Goal: Transaction & Acquisition: Purchase product/service

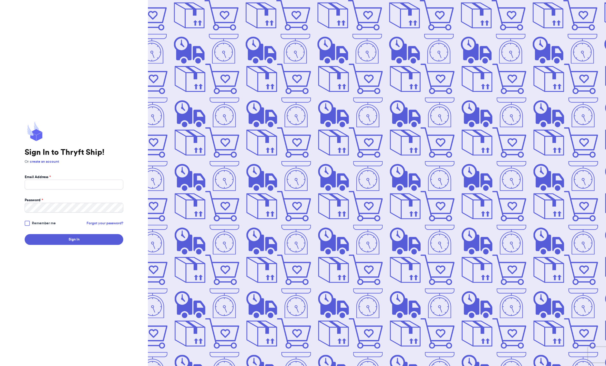
scroll to position [110, 0]
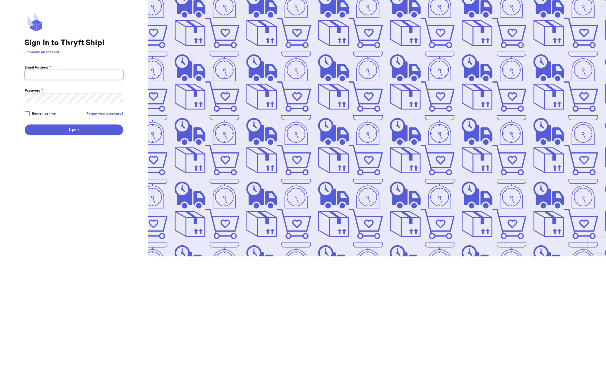
type input "[EMAIL_ADDRESS][PERSON_NAME][DOMAIN_NAME]"
click at [74, 234] on button "Sign In" at bounding box center [74, 239] width 99 height 11
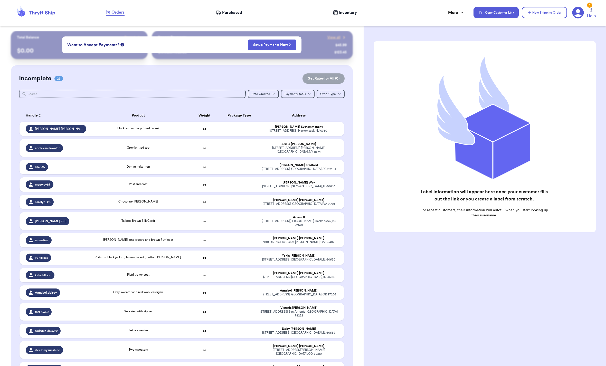
click at [50, 132] on div "[PERSON_NAME].[PERSON_NAME]" at bounding box center [56, 129] width 61 height 8
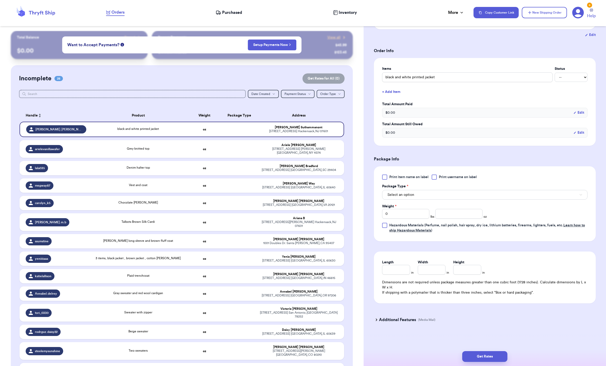
scroll to position [109, 0]
click at [438, 224] on span "Hazardous Materials (Perfume, nail polish, hair spray, dry ice, lithium batteri…" at bounding box center [487, 228] width 196 height 9
click at [0, 0] on input "Hazardous Materials (Perfume, nail polish, hair spray, dry ice, lithium batteri…" at bounding box center [0, 0] width 0 height 0
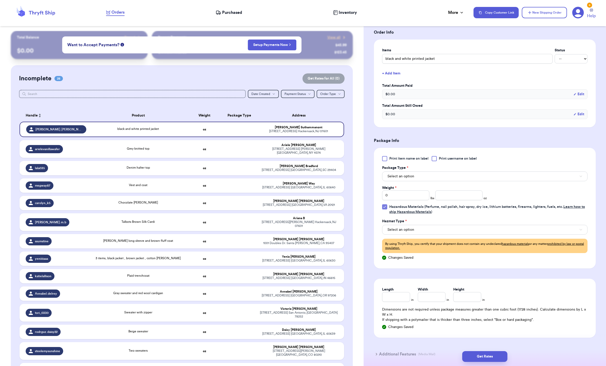
click at [482, 214] on span "Hazardous Materials (Perfume, nail polish, hair spray, dry ice, lithium batteri…" at bounding box center [487, 209] width 196 height 9
click at [0, 0] on input "Hazardous Materials (Perfume, nail polish, hair spray, dry ice, lithium batteri…" at bounding box center [0, 0] width 0 height 0
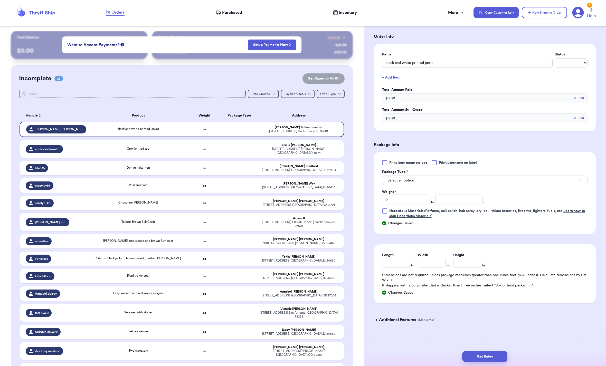
click at [503, 214] on div "Print item name on label Print username on label Package Type * Select an optio…" at bounding box center [484, 189] width 205 height 59
click at [575, 218] on span "Hazardous Materials (Perfume, nail polish, hair spray, dry ice, lithium batteri…" at bounding box center [487, 213] width 196 height 9
click at [0, 0] on input "Hazardous Materials (Perfume, nail polish, hair spray, dry ice, lithium batteri…" at bounding box center [0, 0] width 0 height 0
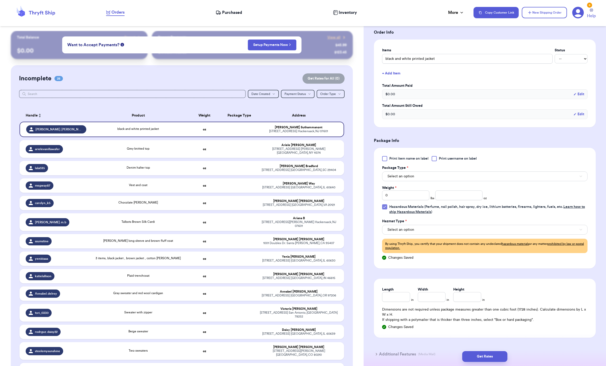
click at [585, 214] on span "Hazardous Materials (Perfume, nail polish, hair spray, dry ice, lithium batteri…" at bounding box center [487, 209] width 196 height 9
click at [0, 0] on input "Hazardous Materials (Perfume, nail polish, hair spray, dry ice, lithium batteri…" at bounding box center [0, 0] width 0 height 0
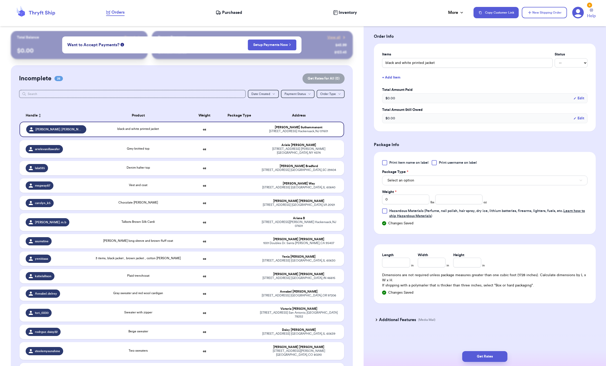
click at [585, 218] on span "Hazardous Materials (Perfume, nail polish, hair spray, dry ice, lithium batteri…" at bounding box center [487, 213] width 196 height 9
click at [0, 0] on input "Hazardous Materials (Perfume, nail polish, hair spray, dry ice, lithium batteri…" at bounding box center [0, 0] width 0 height 0
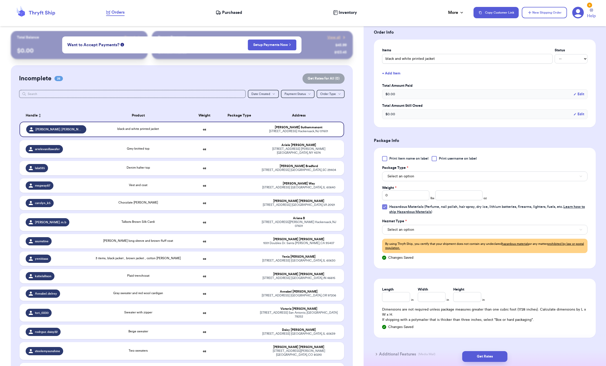
click at [578, 214] on span "Hazardous Materials (Perfume, nail polish, hair spray, dry ice, lithium batteri…" at bounding box center [487, 209] width 196 height 9
click at [0, 0] on input "Hazardous Materials (Perfume, nail polish, hair spray, dry ice, lithium batteri…" at bounding box center [0, 0] width 0 height 0
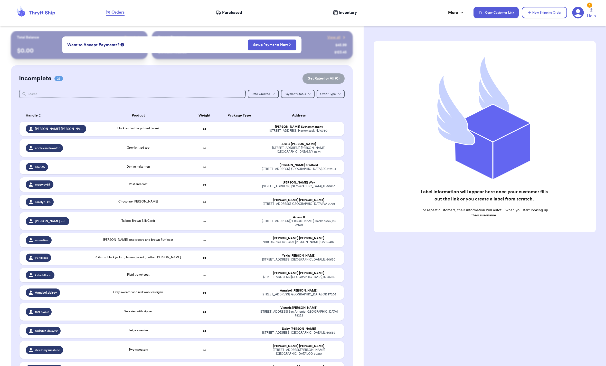
click at [125, 136] on td "black and white printed jacket" at bounding box center [138, 129] width 98 height 14
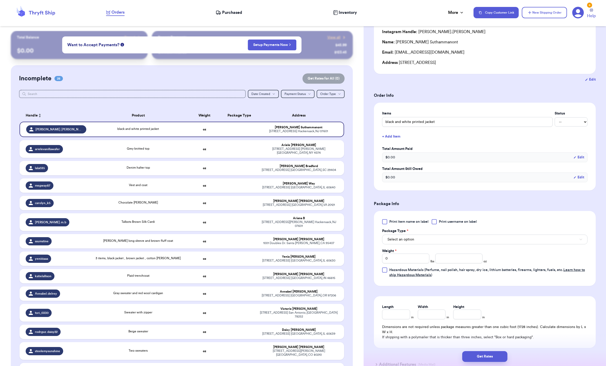
scroll to position [75, 0]
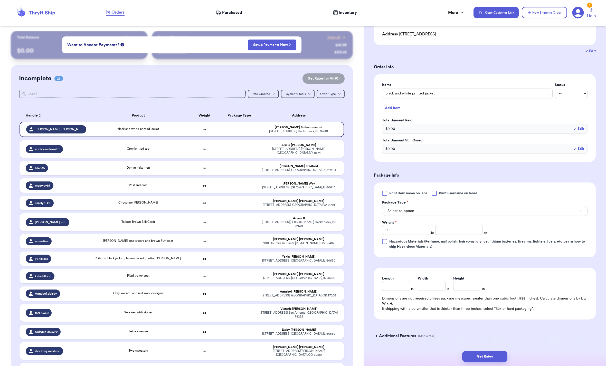
click at [563, 216] on button "Select an option" at bounding box center [484, 211] width 205 height 10
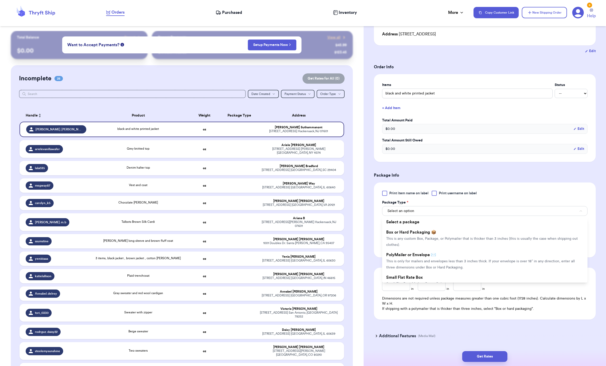
click at [504, 271] on li "PolyMailer or Envelope ✉️ This is only for mailers and envelopes less than 3 in…" at bounding box center [484, 261] width 205 height 23
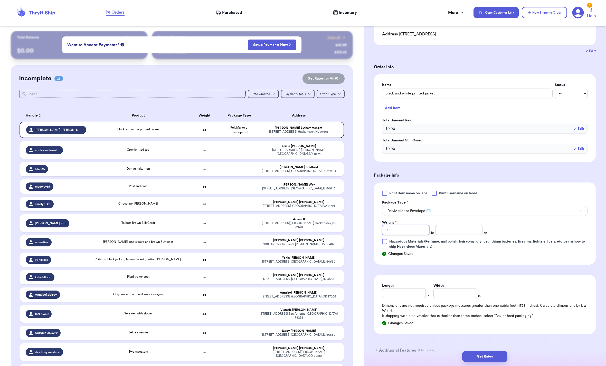
click at [413, 235] on input "0" at bounding box center [405, 230] width 47 height 10
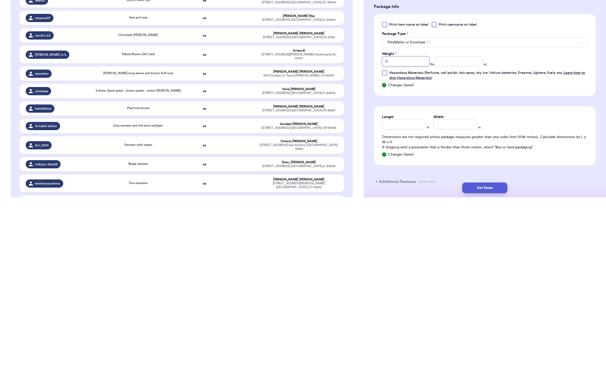
scroll to position [33, 0]
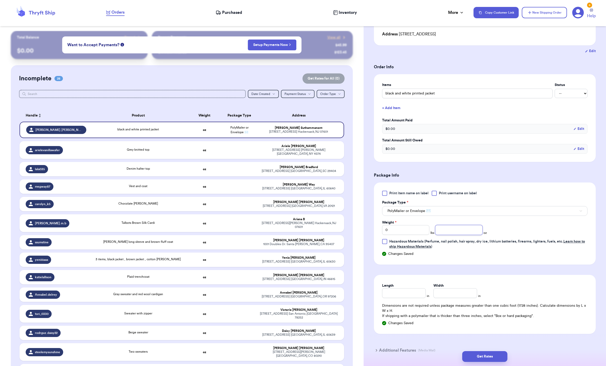
click at [465, 235] on input "number" at bounding box center [458, 230] width 47 height 10
click at [402, 235] on input "0" at bounding box center [405, 230] width 47 height 10
type input "1"
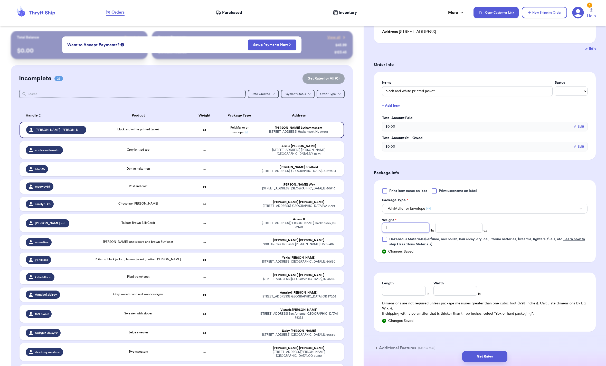
type input "1"
click at [446, 233] on input "number" at bounding box center [458, 228] width 47 height 10
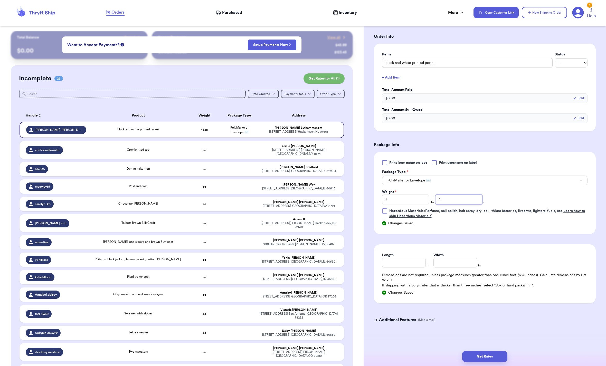
scroll to position [126, 0]
type input "4"
click at [413, 258] on input "Length" at bounding box center [404, 263] width 44 height 10
type input "8"
click at [443, 258] on input "Width *" at bounding box center [455, 263] width 44 height 10
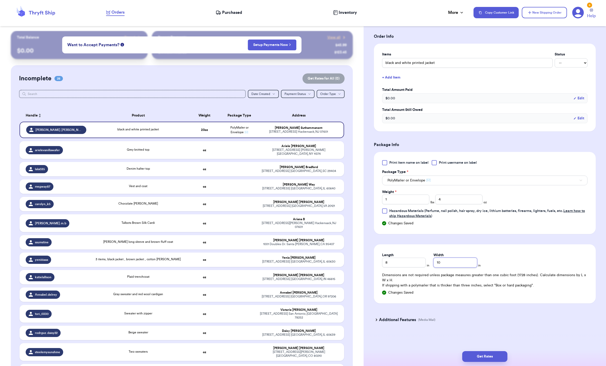
type input "10"
click at [484, 351] on button "Get Rates" at bounding box center [484, 356] width 45 height 11
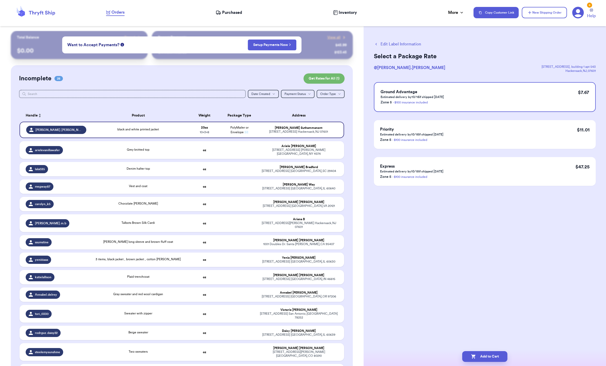
click at [485, 351] on button "Add to Cart" at bounding box center [484, 356] width 45 height 11
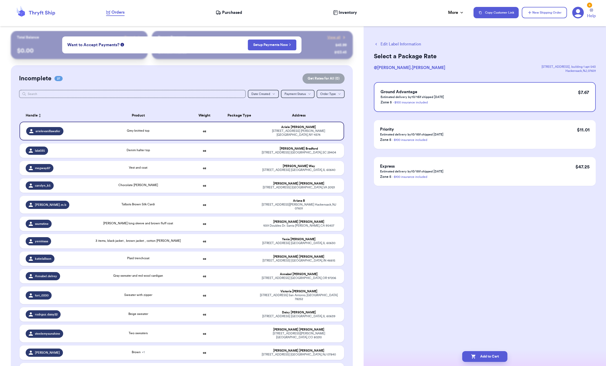
checkbox input "true"
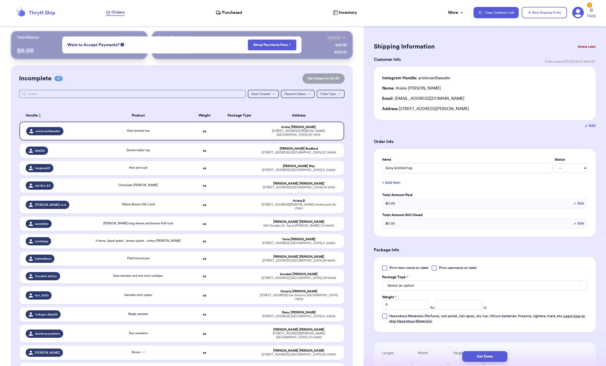
click at [101, 144] on td "Denim halter top" at bounding box center [138, 151] width 98 height 14
type input "Denim halter top"
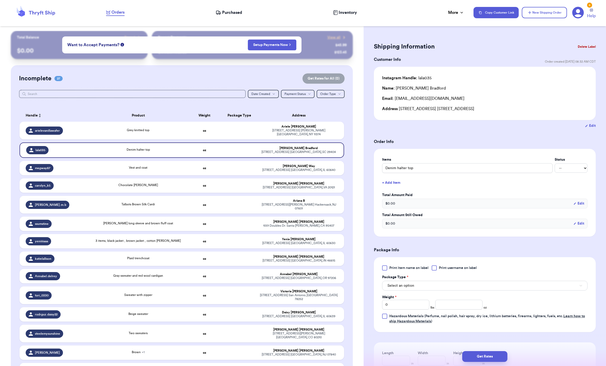
click at [287, 241] on div "5320 w winnemac ave Chicago , IL 60630" at bounding box center [299, 243] width 78 height 4
type input "3 items, black jacket , brown jacket , cotton [PERSON_NAME]"
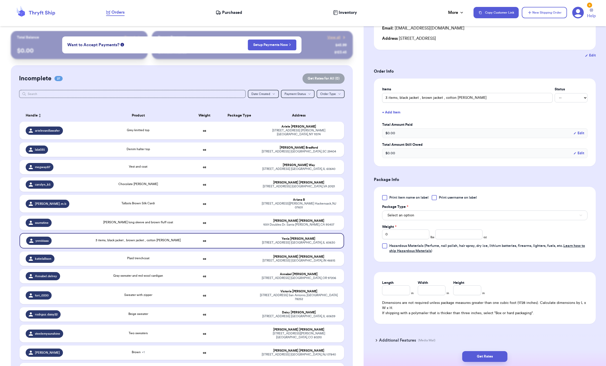
scroll to position [88, 0]
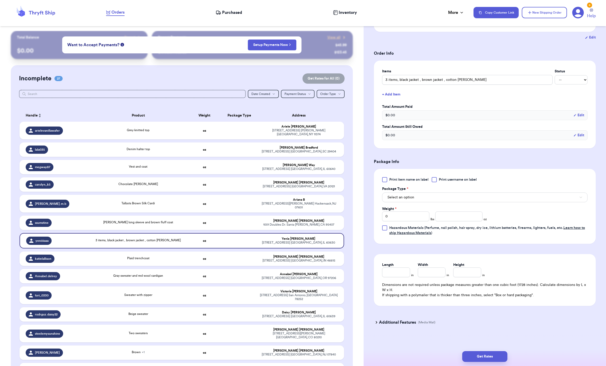
click at [403, 202] on button "Select an option" at bounding box center [484, 198] width 205 height 10
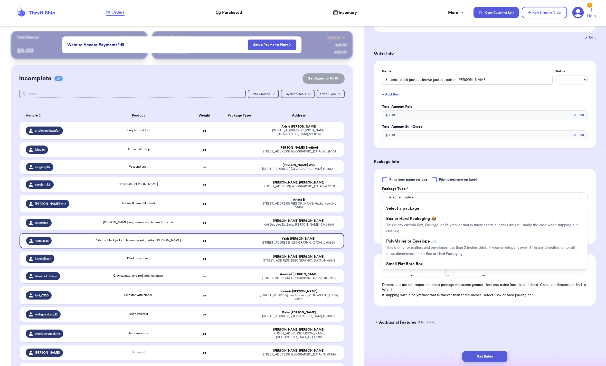
click at [411, 256] on span "This is only for mailers and envelopes less than 3 inches thick. If your envelo…" at bounding box center [480, 251] width 189 height 10
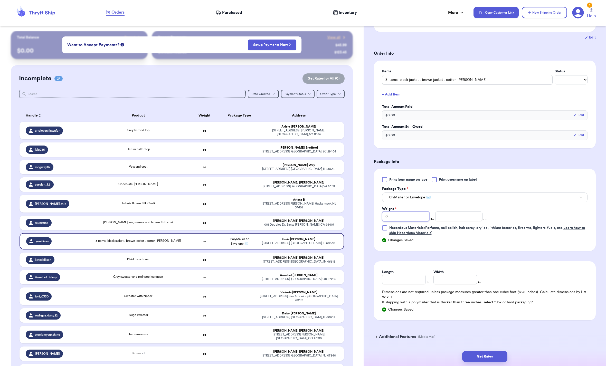
click at [392, 221] on input "0" at bounding box center [405, 217] width 47 height 10
type input "03"
type input "0"
type input "3"
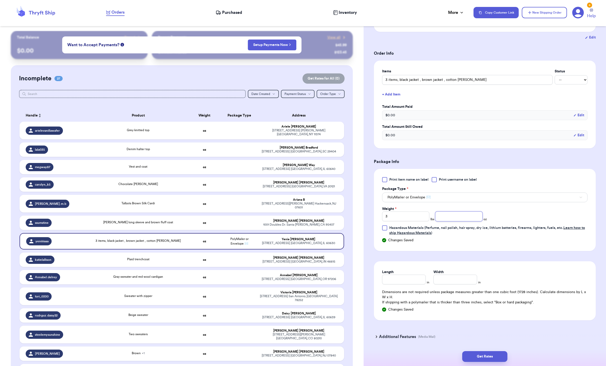
click at [457, 221] on input "number" at bounding box center [458, 217] width 47 height 10
type input "1"
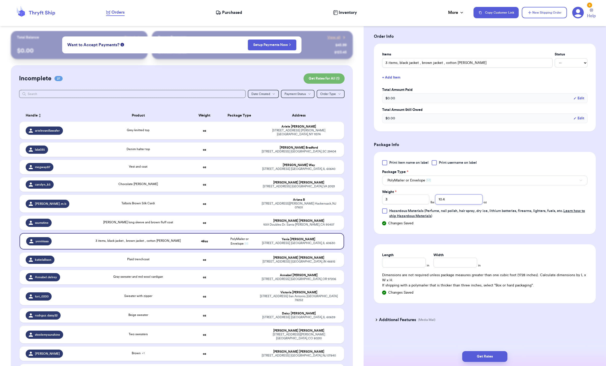
scroll to position [126, 0]
type input "10.4"
click at [404, 258] on input "Length" at bounding box center [404, 263] width 44 height 10
type input "10"
click at [450, 262] on input "Width *" at bounding box center [455, 263] width 44 height 10
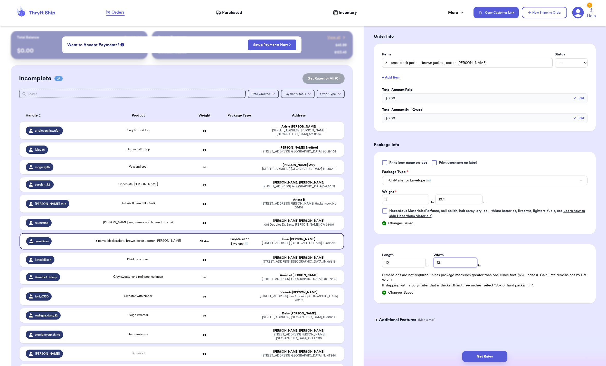
type input "12"
click at [478, 351] on button "Get Rates" at bounding box center [484, 356] width 45 height 11
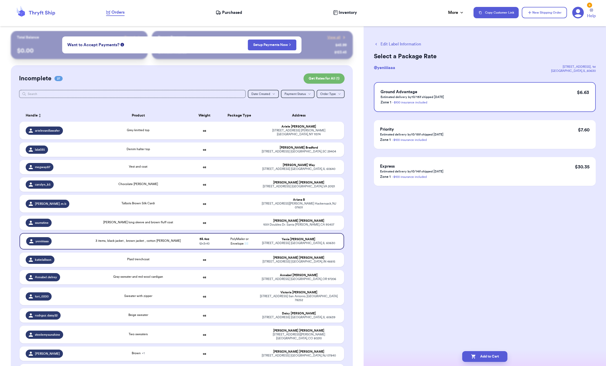
click at [485, 351] on button "Add to Cart" at bounding box center [484, 356] width 45 height 11
checkbox input "true"
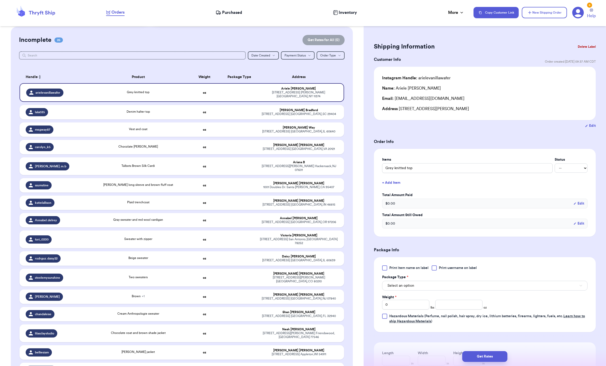
scroll to position [37, 0]
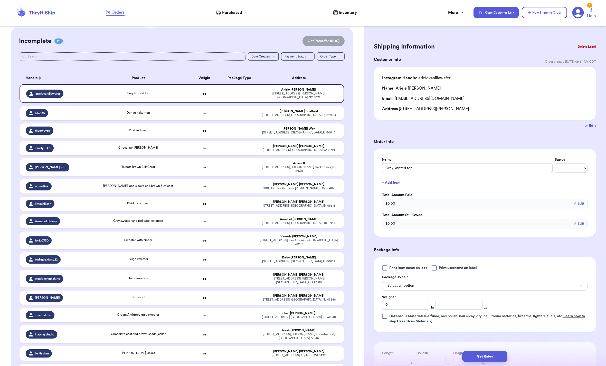
click at [269, 220] on div "Annabel Torres" at bounding box center [299, 219] width 78 height 4
type input "Gray sweater and red wool cardigan"
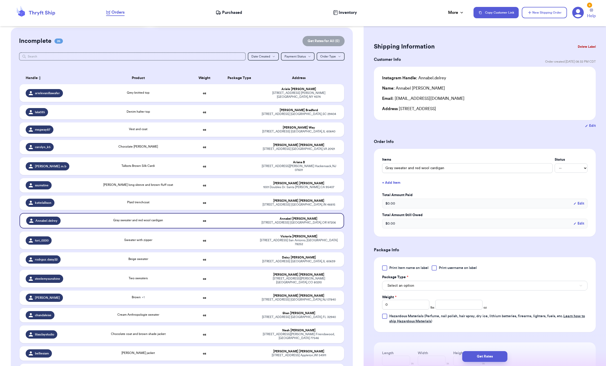
click at [451, 291] on button "Select an option" at bounding box center [484, 286] width 205 height 10
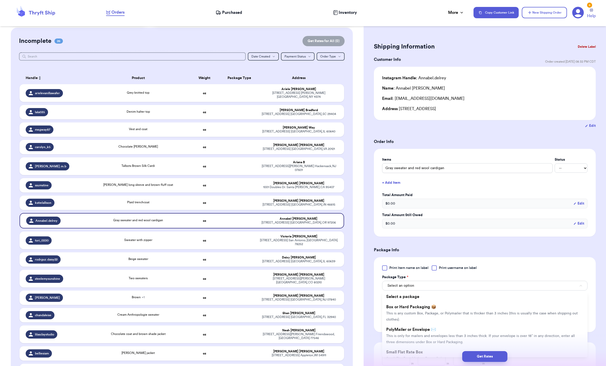
click at [416, 340] on li "PolyMailer or Envelope ✉️ This is only for mailers and envelopes less than 3 in…" at bounding box center [484, 335] width 205 height 23
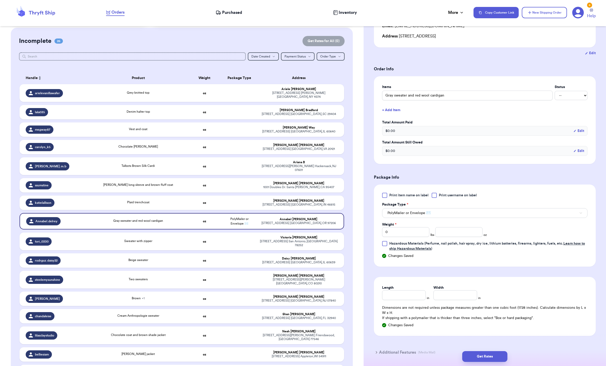
scroll to position [82, 0]
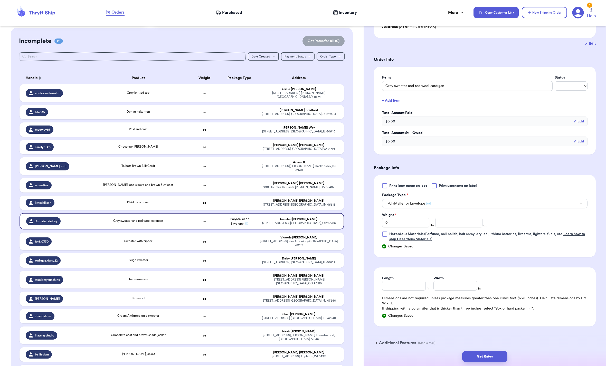
click at [403, 236] on span "Hazardous Materials" at bounding box center [406, 234] width 34 height 4
click at [0, 0] on input "Hazardous Materials (Perfume, nail polish, hair spray, dry ice, lithium batteri…" at bounding box center [0, 0] width 0 height 0
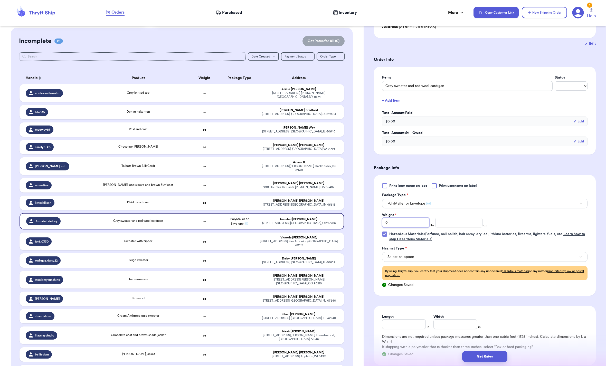
click at [414, 227] on input "0" at bounding box center [405, 223] width 47 height 10
click at [383, 236] on icon at bounding box center [385, 234] width 4 height 4
click at [0, 0] on input "Hazardous Materials (Perfume, nail polish, hair spray, dry ice, lithium batteri…" at bounding box center [0, 0] width 0 height 0
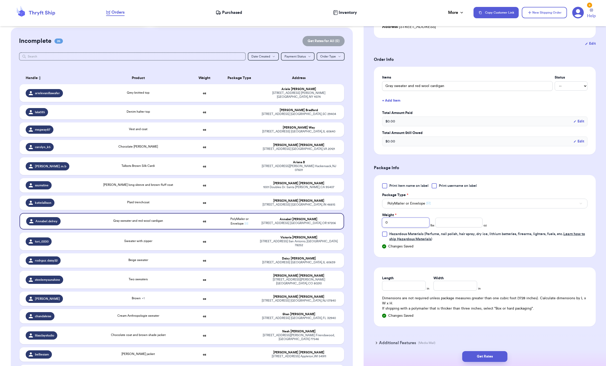
click at [405, 227] on input "0" at bounding box center [405, 223] width 47 height 10
type input "10"
type input "0"
type input "3"
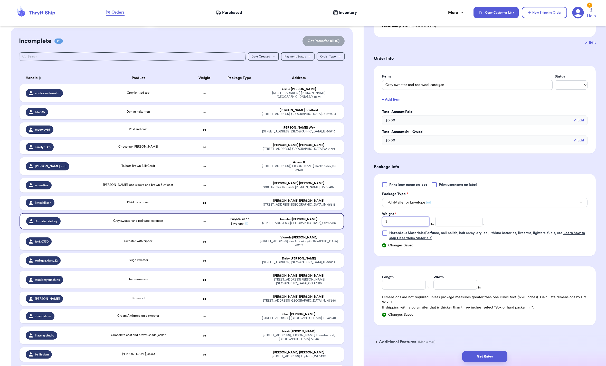
type input "3"
click at [448, 207] on button "PolyMailer or Envelope ✉️" at bounding box center [484, 203] width 205 height 10
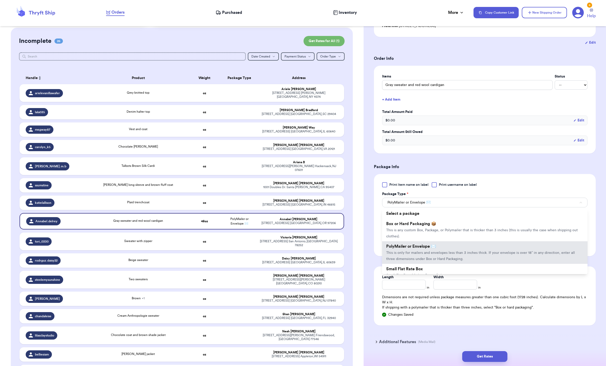
click at [435, 249] on span "PolyMailer or Envelope ✉️" at bounding box center [411, 246] width 50 height 4
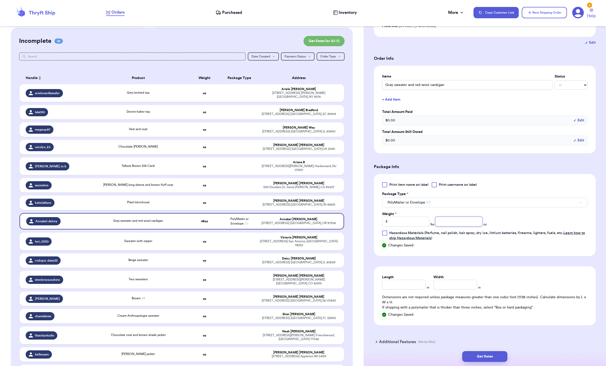
click at [457, 226] on input "number" at bounding box center [458, 222] width 47 height 10
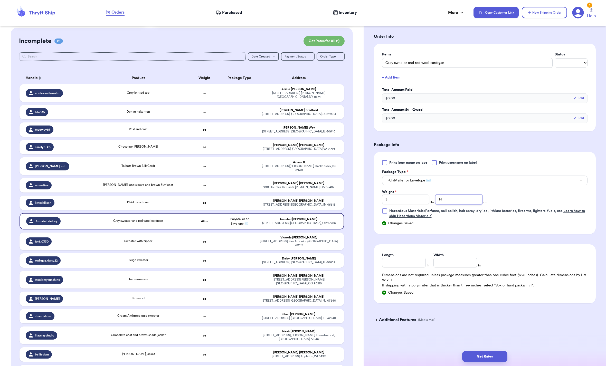
scroll to position [126, 0]
type input "14"
click at [404, 259] on input "Length" at bounding box center [404, 263] width 44 height 10
type input "10"
click at [467, 258] on input "Width *" at bounding box center [455, 263] width 44 height 10
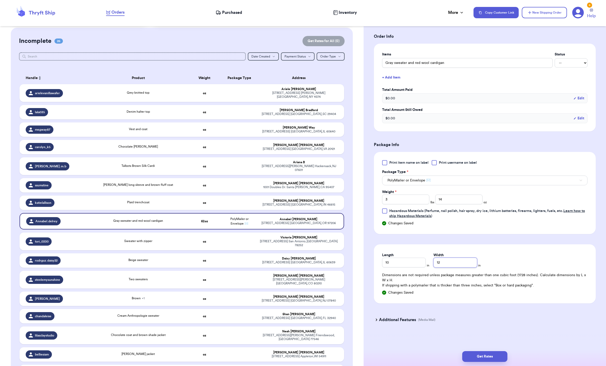
type input "12"
click at [479, 351] on button "Get Rates" at bounding box center [484, 356] width 45 height 11
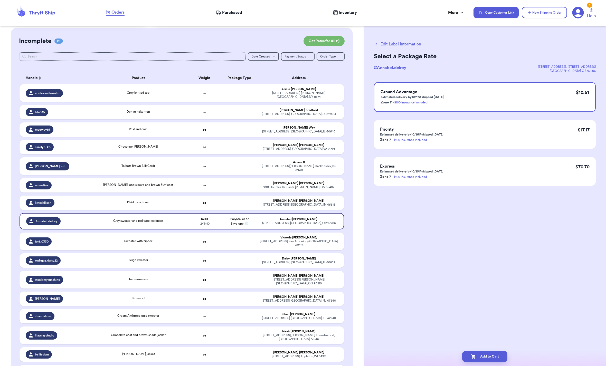
click at [485, 351] on button "Add to Cart" at bounding box center [484, 356] width 45 height 11
checkbox input "true"
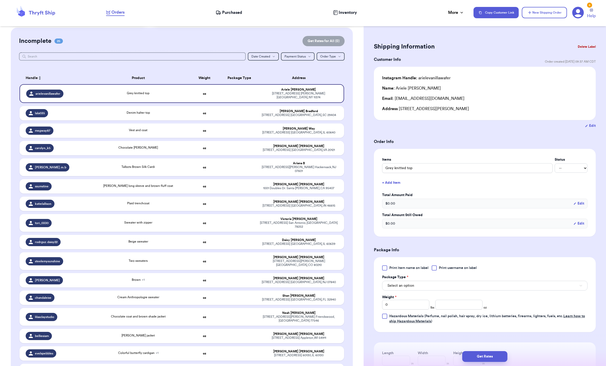
click at [299, 131] on div "1623 W Farragut Ave Chicago , IL 60640" at bounding box center [299, 133] width 78 height 4
type input "Vest and coat"
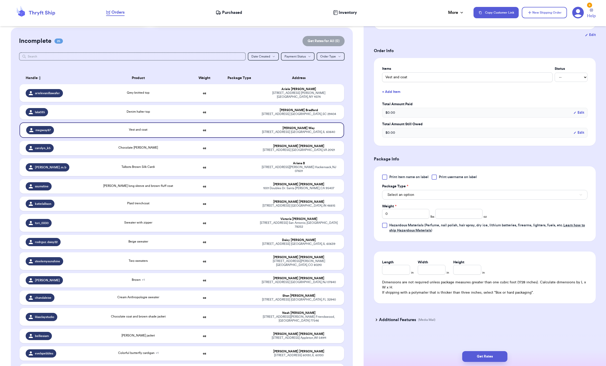
scroll to position [105, 0]
click at [447, 190] on button "Select an option" at bounding box center [484, 195] width 205 height 10
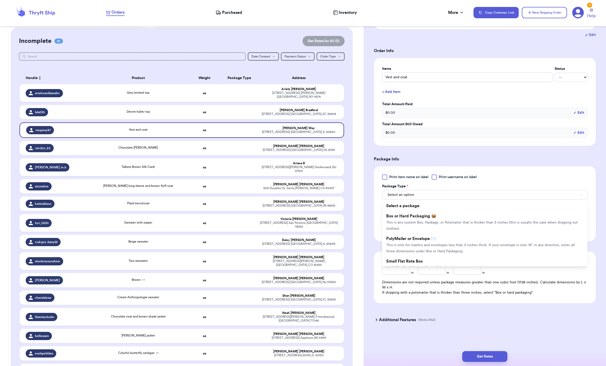
click at [452, 241] on li "PolyMailer or Envelope ✉️ This is only for mailers and envelopes less than 3 in…" at bounding box center [484, 245] width 205 height 23
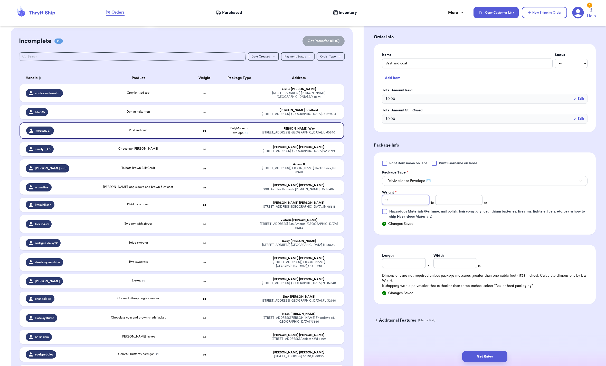
click at [408, 205] on input "0" at bounding box center [405, 200] width 47 height 10
type input "01"
click at [461, 205] on input "number" at bounding box center [458, 200] width 47 height 10
click at [396, 205] on input "01" at bounding box center [405, 200] width 47 height 10
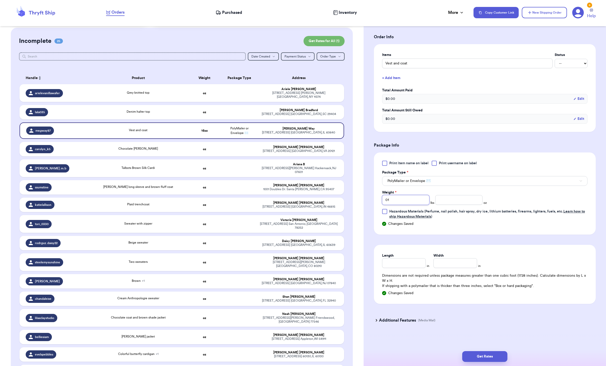
type input "1"
type input "11"
click at [454, 205] on input "number" at bounding box center [458, 200] width 47 height 10
click at [398, 205] on input "11" at bounding box center [405, 200] width 47 height 10
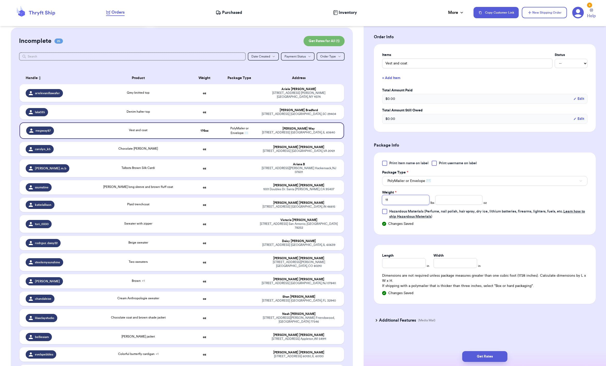
type input "1"
click at [456, 205] on input "number" at bounding box center [458, 200] width 47 height 10
type input "11"
click at [397, 268] on input "Length" at bounding box center [404, 263] width 44 height 10
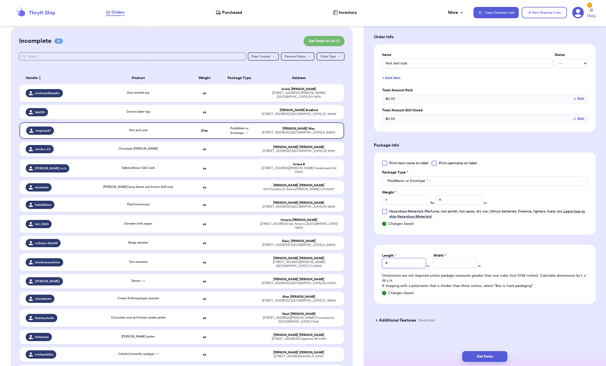
type input "8"
click at [450, 268] on input "Width *" at bounding box center [455, 263] width 44 height 10
type input "10"
click at [486, 327] on div "Additional Features (Media Mail)" at bounding box center [482, 320] width 222 height 12
click at [487, 351] on button "Get Rates" at bounding box center [484, 356] width 45 height 11
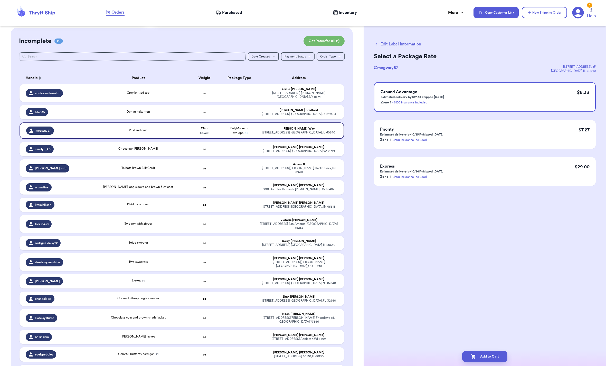
scroll to position [0, 0]
click at [491, 351] on button "Add to Cart" at bounding box center [484, 356] width 45 height 11
checkbox input "true"
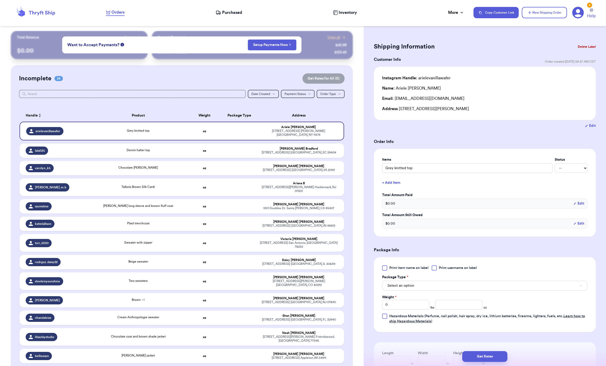
click at [304, 224] on div "1726 SUNNYMEDE AVE South Bend , IN 46615" at bounding box center [299, 226] width 78 height 4
type input "Plaid trenchcoat"
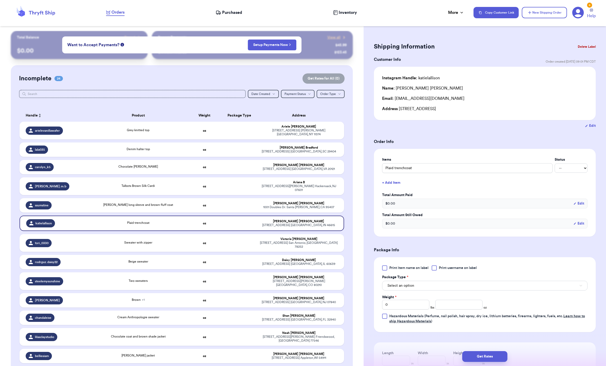
click at [445, 291] on button "Select an option" at bounding box center [484, 286] width 205 height 10
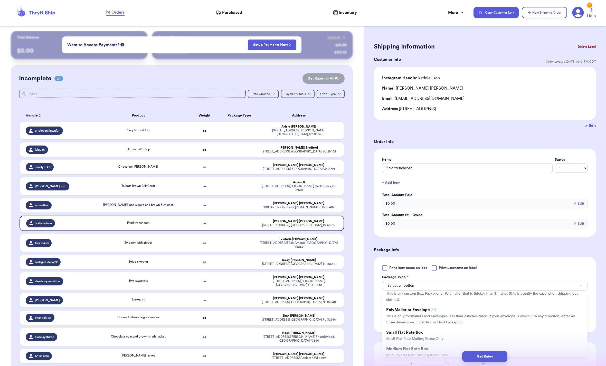
scroll to position [17, 0]
click at [412, 330] on li "PolyMailer or Envelope ✉️ This is only for mailers and envelopes less than 3 in…" at bounding box center [484, 319] width 205 height 23
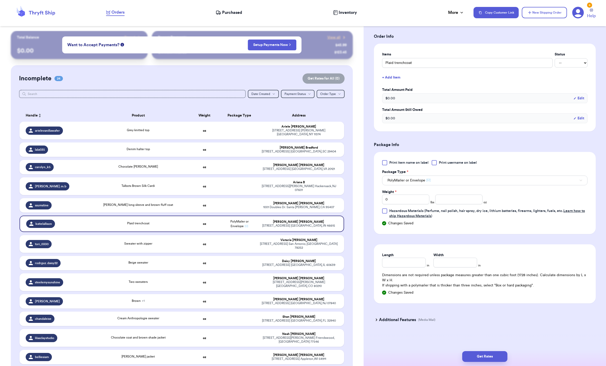
scroll to position [126, 0]
click at [409, 195] on input "0" at bounding box center [405, 200] width 47 height 10
type input "01"
type input "0"
type input "1"
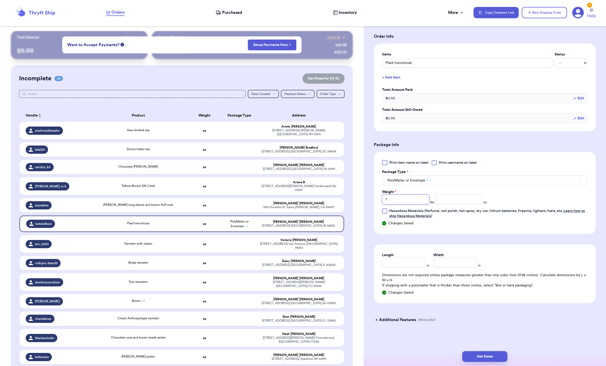
type input "1"
click at [451, 195] on input "number" at bounding box center [458, 200] width 47 height 10
type input "9"
click at [390, 258] on input "Length" at bounding box center [404, 263] width 44 height 10
type input "8"
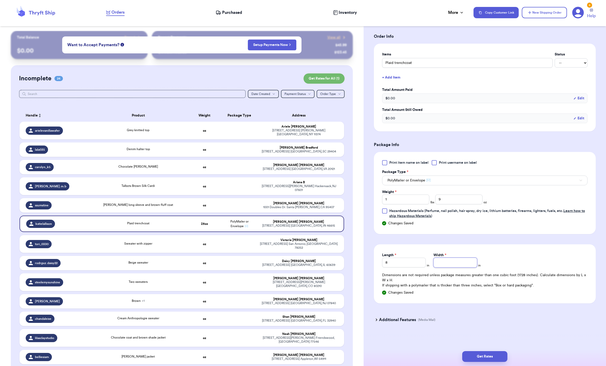
click at [465, 258] on input "Width *" at bounding box center [455, 263] width 44 height 10
type input "7"
click at [480, 351] on button "Get Rates" at bounding box center [484, 356] width 45 height 11
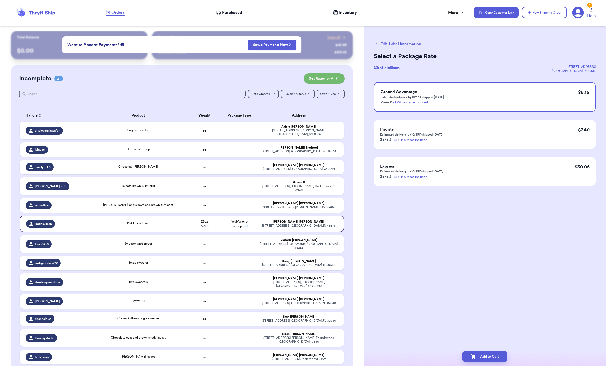
scroll to position [0, 0]
click at [483, 351] on button "Add to Cart" at bounding box center [484, 356] width 45 height 11
checkbox input "true"
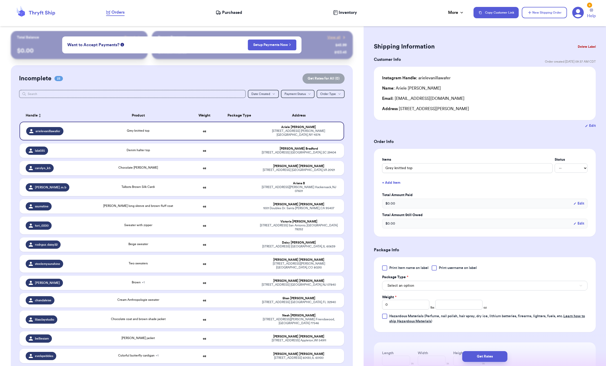
click at [241, 178] on td at bounding box center [239, 187] width 35 height 18
type input "Talbots Brown Silk Cardi"
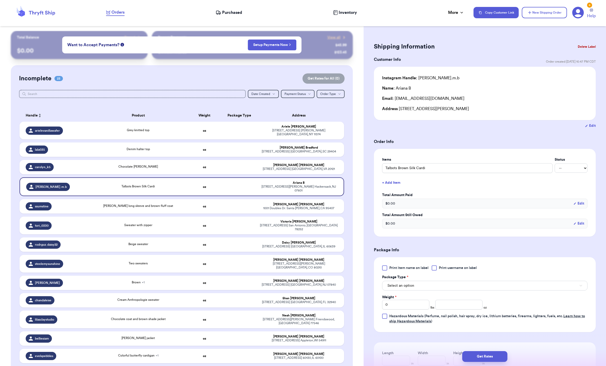
click at [445, 291] on button "Select an option" at bounding box center [484, 286] width 205 height 10
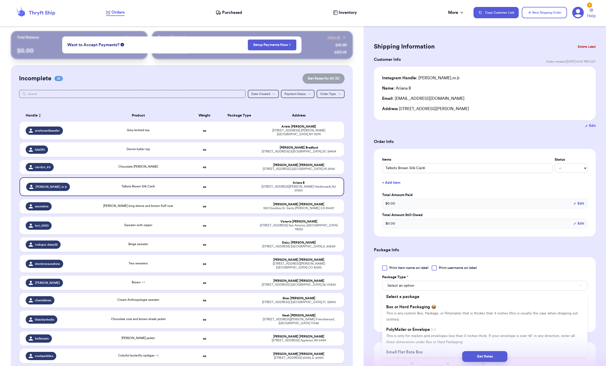
click at [445, 320] on li "Box or Hard Packaging 📦 This is any custom Box, Package, or Polymailer that is …" at bounding box center [484, 313] width 205 height 23
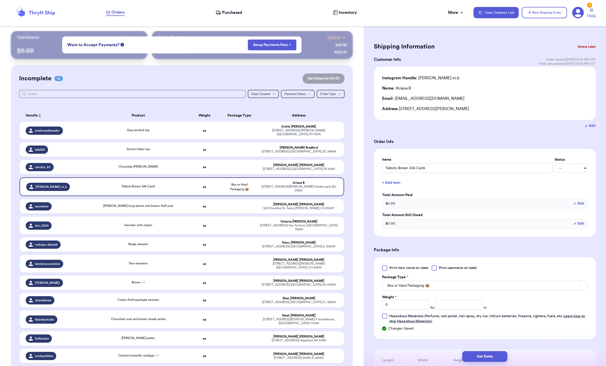
click at [460, 291] on button "Box or Hard Packaging 📦" at bounding box center [484, 286] width 205 height 10
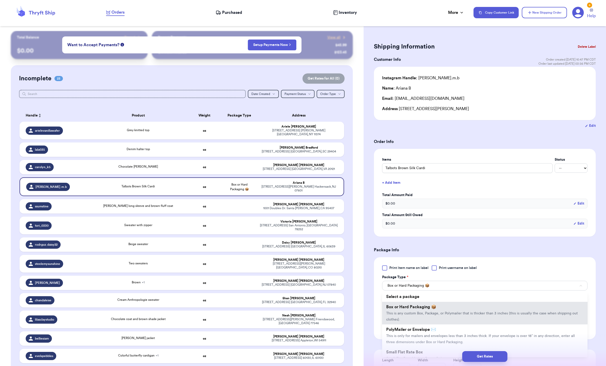
click at [422, 324] on li "Box or Hard Packaging 📦 This is any custom Box, Package, or Polymailer that is …" at bounding box center [484, 313] width 205 height 23
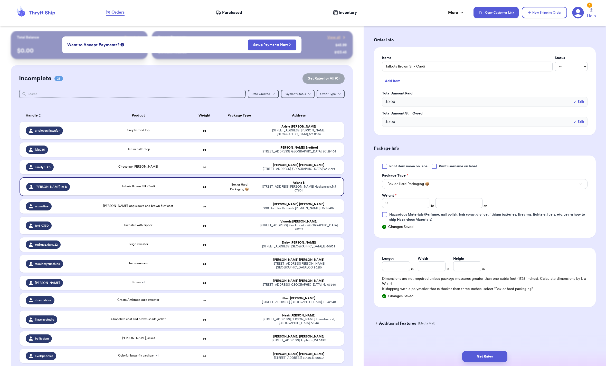
scroll to position [109, 0]
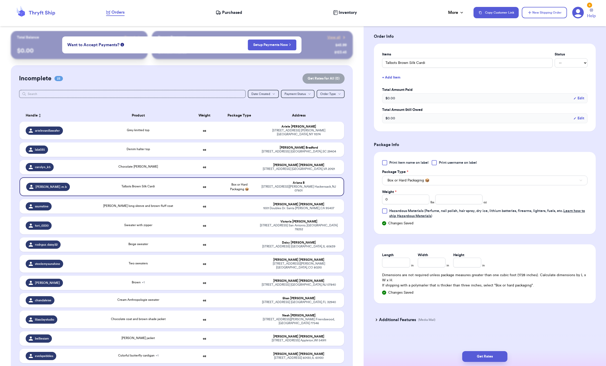
click at [448, 185] on button "Box or Hard Packaging 📦" at bounding box center [484, 181] width 205 height 10
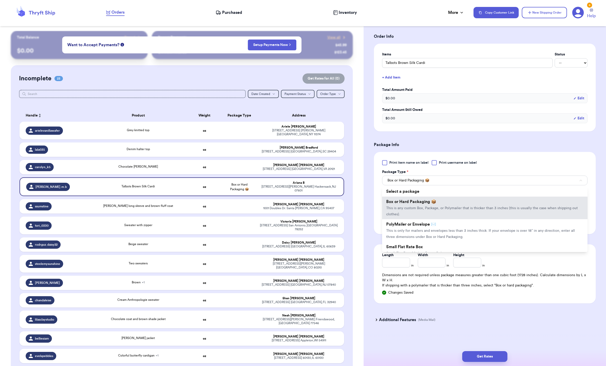
click at [438, 239] on span "This is only for mailers and envelopes less than 3 inches thick. If your envelo…" at bounding box center [480, 234] width 189 height 10
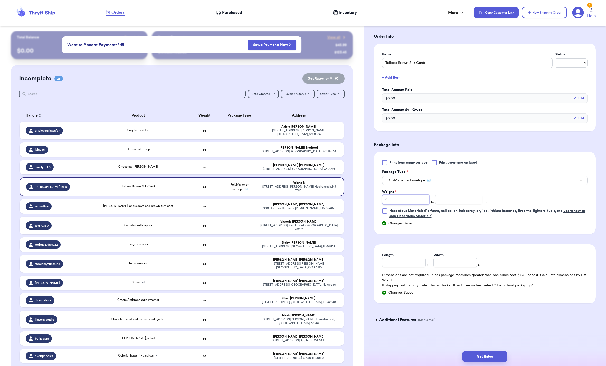
click at [411, 204] on input "0" at bounding box center [405, 200] width 47 height 10
type input "1"
click at [448, 204] on input "number" at bounding box center [458, 200] width 47 height 10
type input "9"
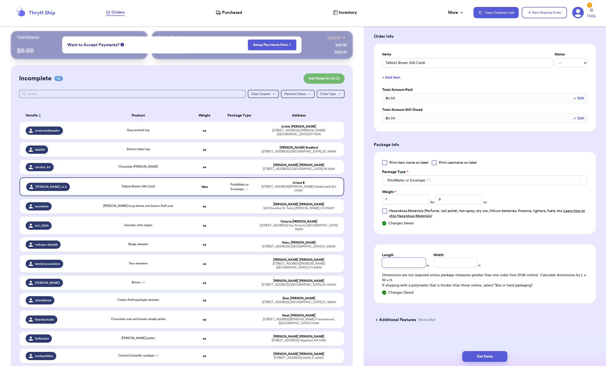
click at [402, 267] on input "Length" at bounding box center [404, 263] width 44 height 10
type input "6"
click at [451, 267] on input "Width *" at bounding box center [455, 263] width 44 height 10
type input "6"
type input "8"
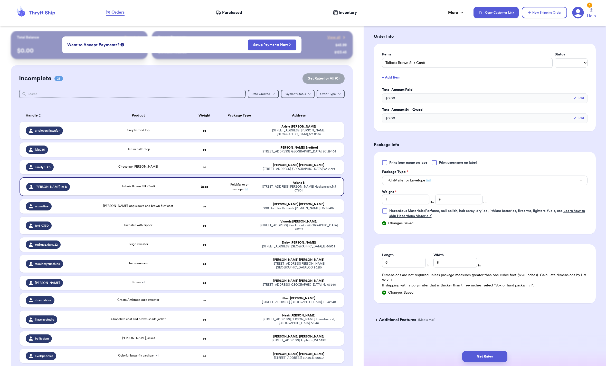
click at [493, 351] on button "Get Rates" at bounding box center [484, 356] width 45 height 11
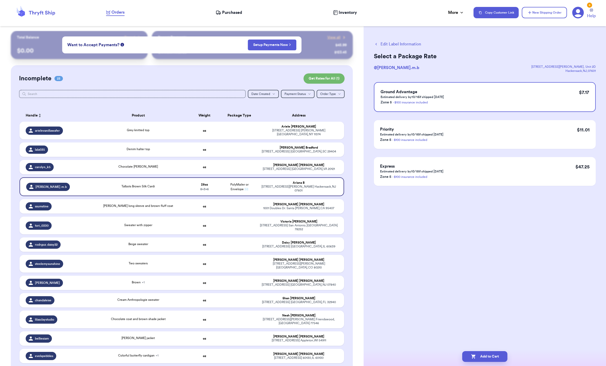
click at [493, 351] on button "Add to Cart" at bounding box center [484, 356] width 45 height 11
checkbox input "true"
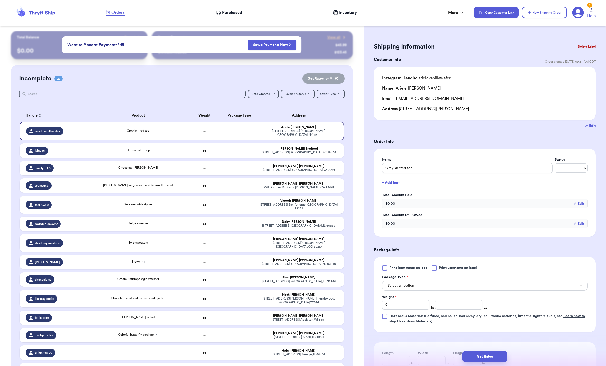
click at [244, 161] on td at bounding box center [239, 168] width 35 height 14
type input "Chocolate [PERSON_NAME]"
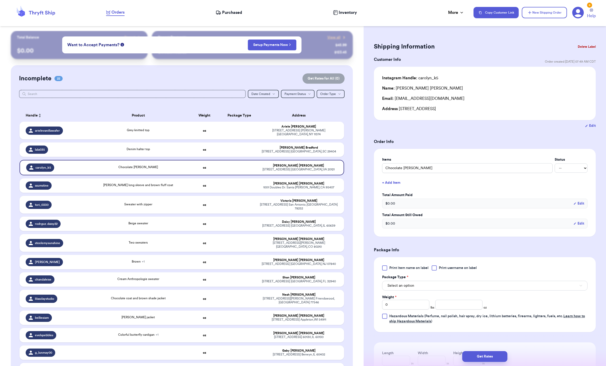
click at [441, 291] on button "Select an option" at bounding box center [484, 286] width 205 height 10
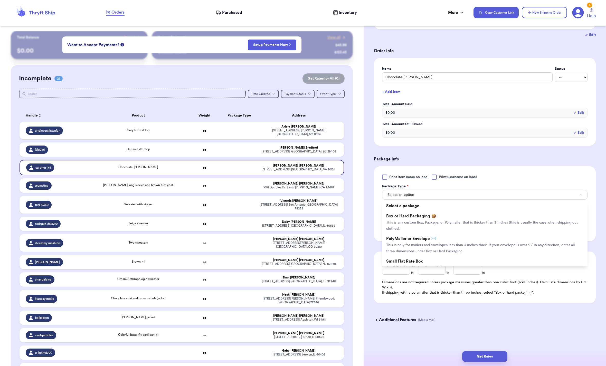
scroll to position [109, 0]
click at [450, 243] on span "This is only for mailers and envelopes less than 3 inches thick. If your envelo…" at bounding box center [480, 248] width 189 height 10
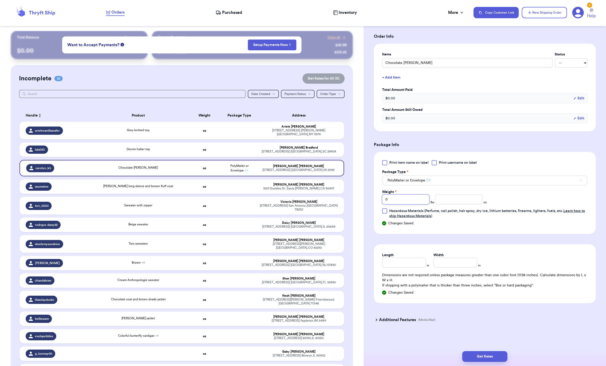
click at [408, 204] on input "0" at bounding box center [405, 200] width 47 height 10
type input "1"
click at [447, 204] on input "number" at bounding box center [458, 200] width 47 height 10
type input "7"
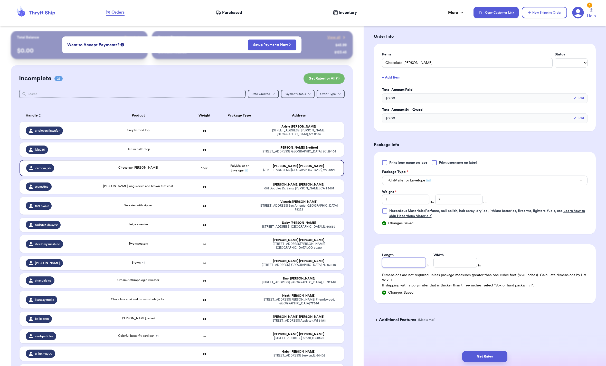
click at [402, 267] on input "Length" at bounding box center [404, 263] width 44 height 10
type input "8"
click at [448, 267] on input "Width *" at bounding box center [455, 263] width 44 height 10
type input "10"
click at [479, 351] on button "Get Rates" at bounding box center [484, 356] width 45 height 11
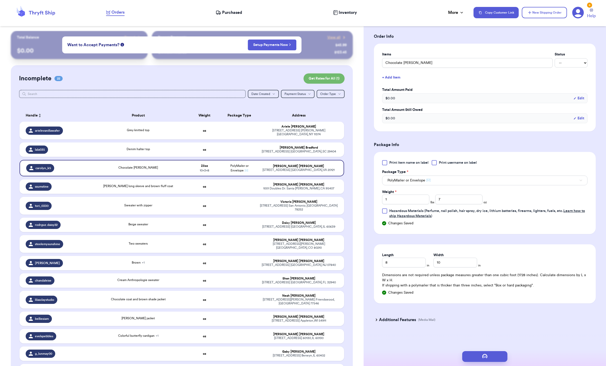
scroll to position [0, 0]
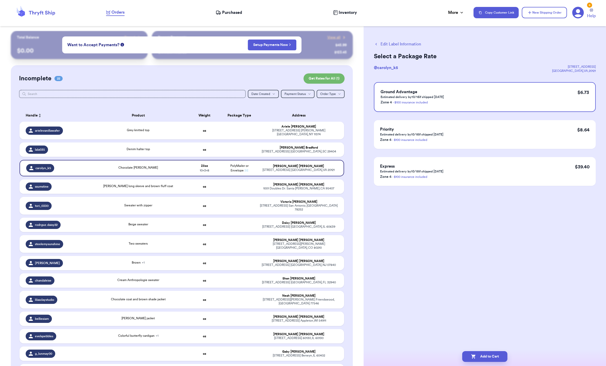
click at [486, 351] on button "Add to Cart" at bounding box center [484, 356] width 45 height 11
checkbox input "true"
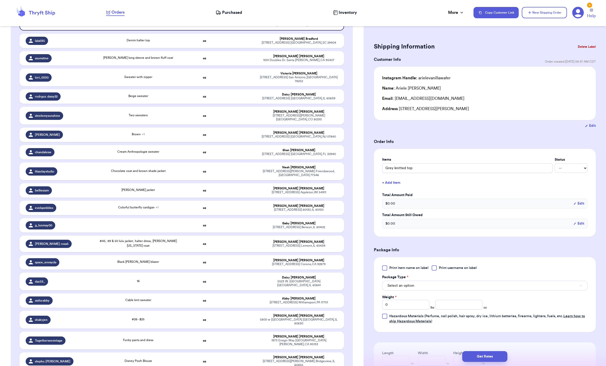
scroll to position [110, 0]
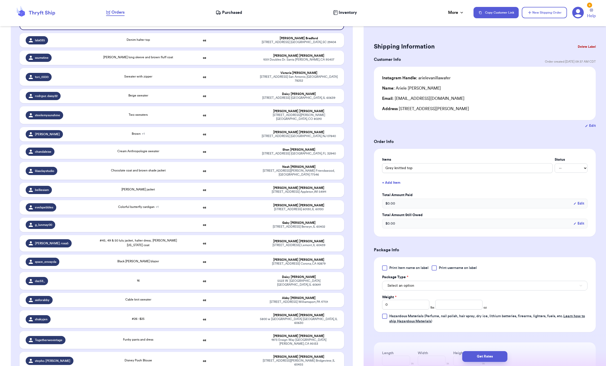
click at [255, 269] on td at bounding box center [239, 262] width 35 height 14
type input "Black [PERSON_NAME] blazer"
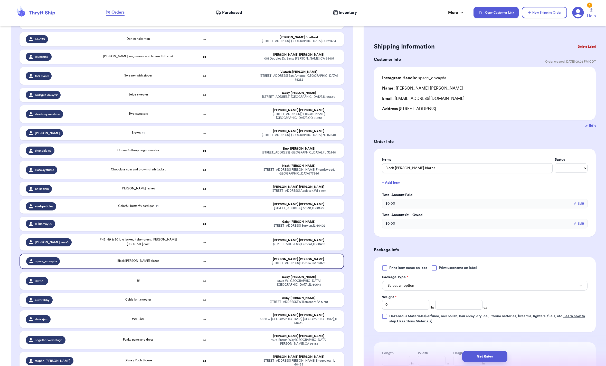
click at [289, 265] on div "505 s Victoria ave Corona , CA 92879" at bounding box center [299, 263] width 78 height 4
click at [451, 291] on button "Select an option" at bounding box center [484, 286] width 205 height 10
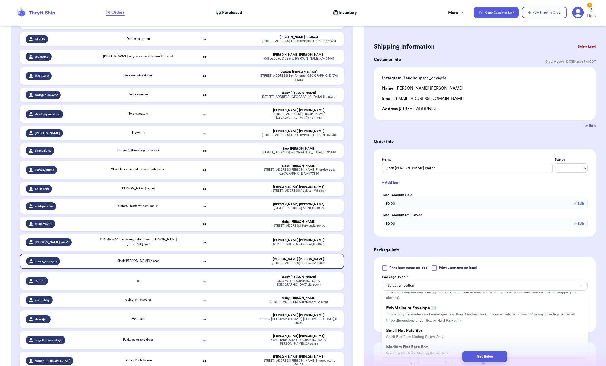
scroll to position [21, 0]
click at [417, 323] on span "This is only for mailers and envelopes less than 3 inches thick. If your envelo…" at bounding box center [480, 318] width 189 height 10
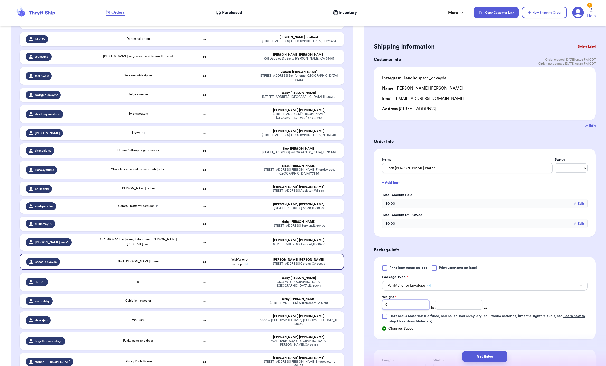
click at [408, 310] on input "0" at bounding box center [405, 305] width 47 height 10
type input "1"
type input "2"
click at [453, 310] on input "number" at bounding box center [458, 305] width 47 height 10
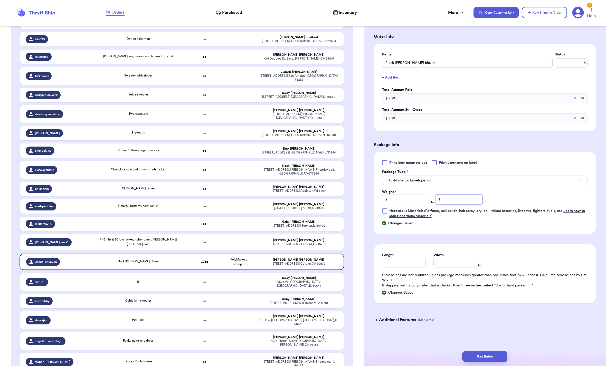
scroll to position [117, 0]
type input "1"
click at [398, 266] on input "Length" at bounding box center [404, 263] width 44 height 10
type input "8"
click at [457, 267] on input "Width *" at bounding box center [455, 263] width 44 height 10
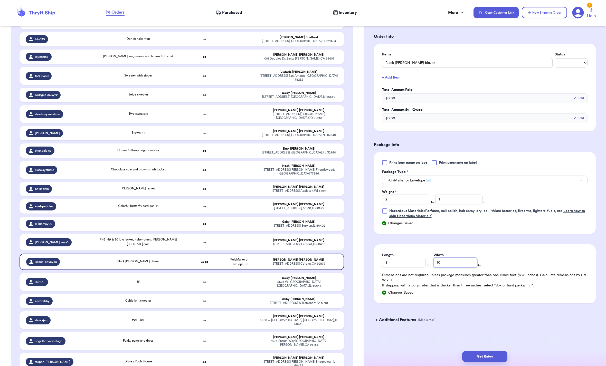
type input "10"
click at [481, 351] on button "Get Rates" at bounding box center [484, 356] width 45 height 11
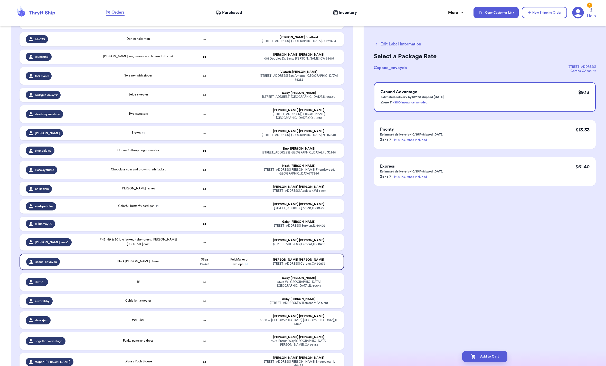
scroll to position [0, 0]
click at [470, 351] on button "Add to Cart" at bounding box center [484, 356] width 45 height 11
checkbox input "true"
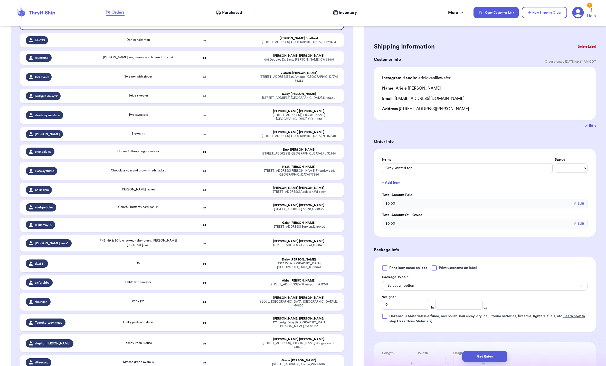
click at [294, 130] on div "Katie Hargadon" at bounding box center [299, 132] width 78 height 4
type input "Brown"
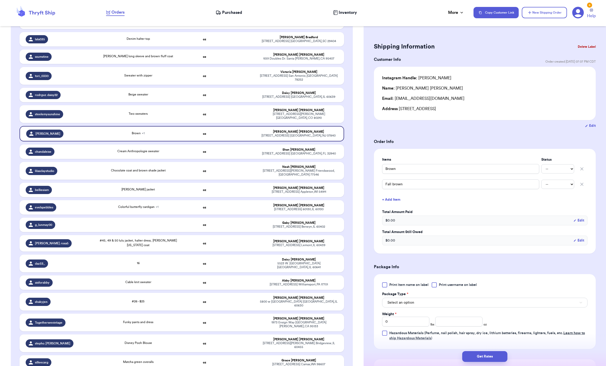
click at [429, 308] on button "Select an option" at bounding box center [484, 303] width 205 height 10
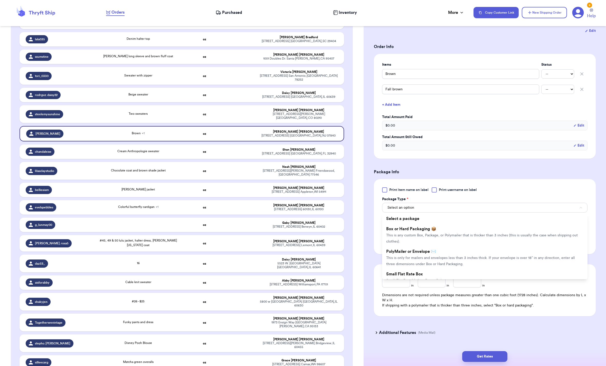
scroll to position [101, 0]
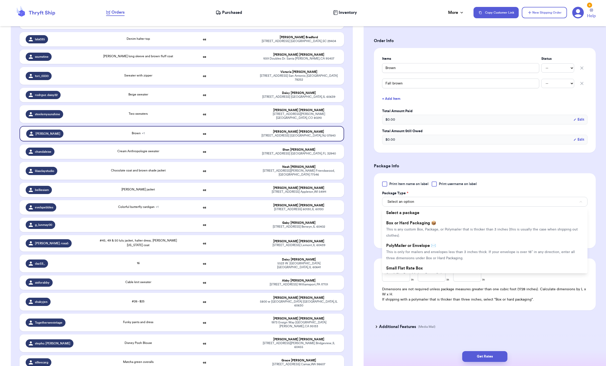
click at [434, 260] on span "This is only for mailers and envelopes less than 3 inches thick. If your envelo…" at bounding box center [480, 255] width 189 height 10
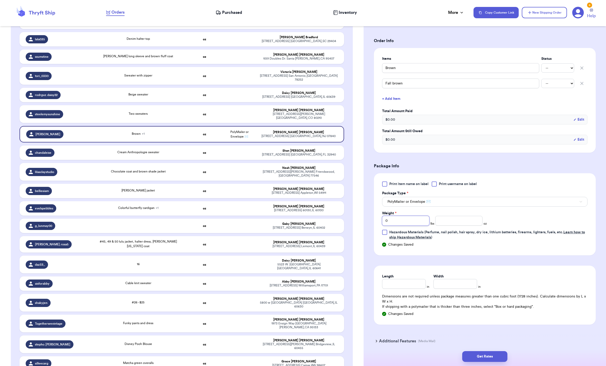
click at [404, 226] on input "0" at bounding box center [405, 221] width 47 height 10
type input "1"
click at [456, 226] on input "number" at bounding box center [458, 221] width 47 height 10
type input "13.4"
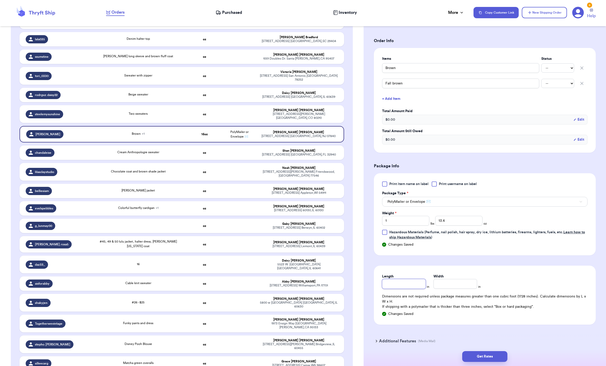
click at [402, 289] on input "Length" at bounding box center [404, 284] width 44 height 10
type input "8"
click at [441, 289] on input "Width *" at bounding box center [455, 284] width 44 height 10
type input "10"
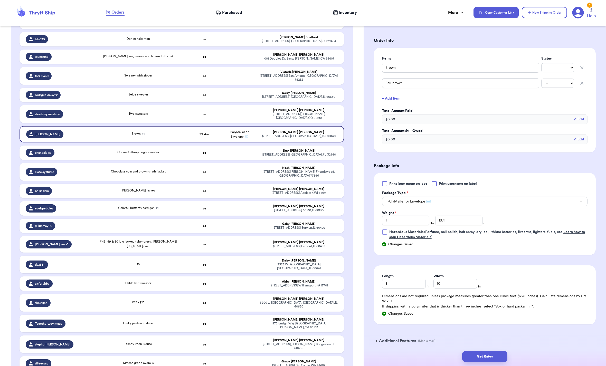
click at [490, 351] on button "Get Rates" at bounding box center [484, 356] width 45 height 11
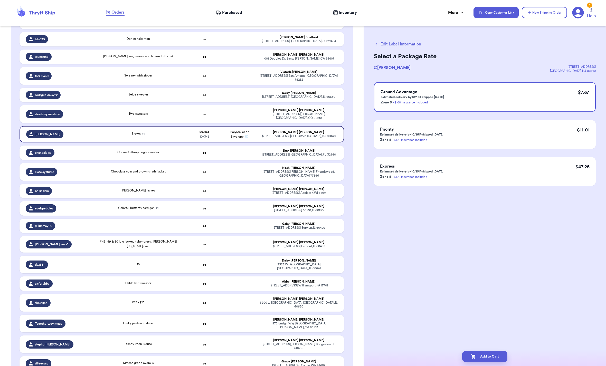
click at [479, 353] on button "Add to Cart" at bounding box center [484, 356] width 45 height 11
checkbox input "true"
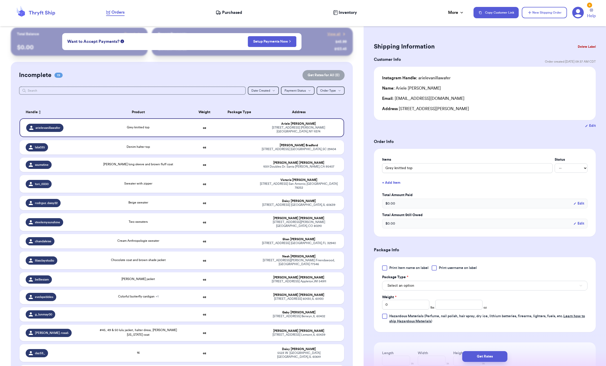
scroll to position [3, 0]
click at [203, 164] on strong "oz" at bounding box center [204, 165] width 3 height 3
type input "[PERSON_NAME] long sleeve and brown fluff coat"
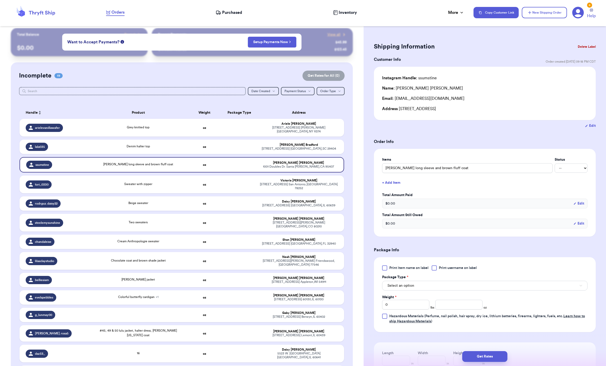
click at [460, 291] on button "Select an option" at bounding box center [484, 286] width 205 height 10
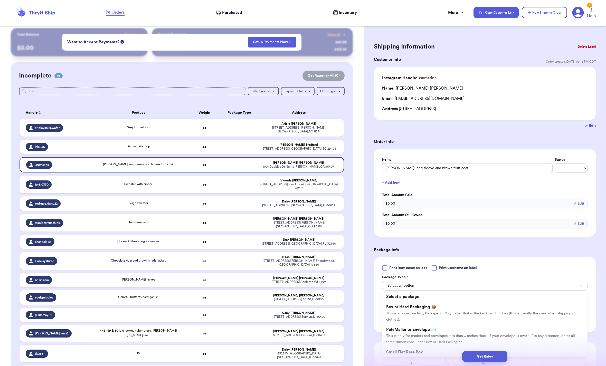
click at [423, 340] on li "PolyMailer or Envelope ✉️ This is only for mailers and envelopes less than 3 in…" at bounding box center [484, 335] width 205 height 23
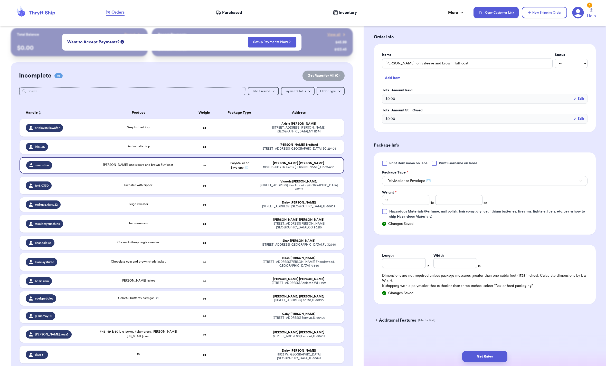
scroll to position [118, 0]
click at [406, 199] on input "0" at bounding box center [405, 200] width 47 height 10
type input "3"
click at [465, 192] on div "Weight * 3 lbs oz" at bounding box center [434, 196] width 105 height 15
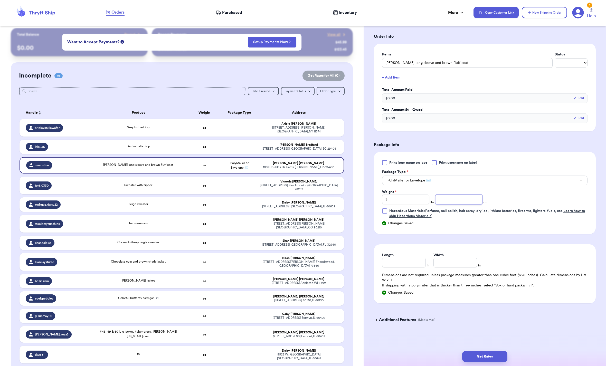
click at [453, 202] on input "number" at bounding box center [458, 200] width 47 height 10
type input "2"
click at [410, 262] on input "Length" at bounding box center [404, 263] width 44 height 10
type input "10"
click at [451, 256] on div "Width *" at bounding box center [455, 255] width 44 height 5
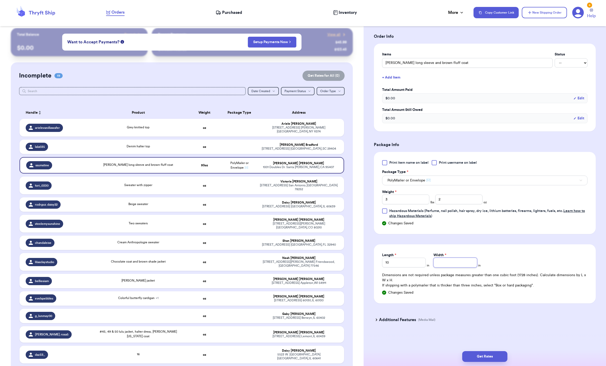
click at [458, 267] on input "Width *" at bounding box center [455, 263] width 44 height 10
type input "12"
click at [483, 351] on button "Get Rates" at bounding box center [484, 356] width 45 height 11
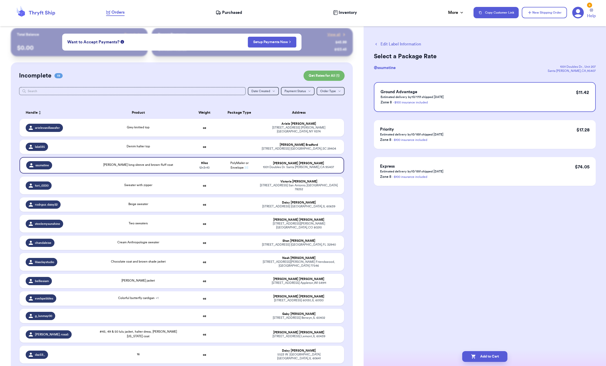
scroll to position [0, 0]
click at [479, 351] on button "Add to Cart" at bounding box center [484, 356] width 45 height 11
checkbox input "true"
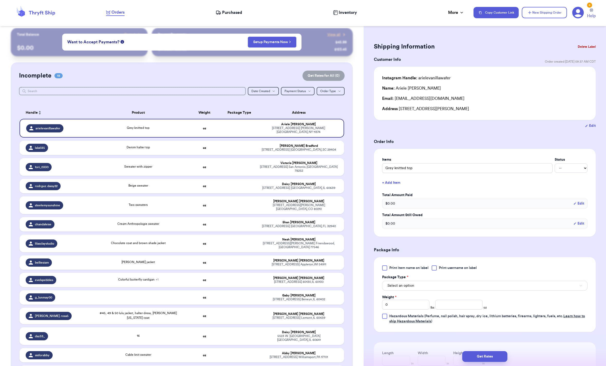
click at [257, 268] on td "Araceli Ibarra 425 w Winnebago st Appleton , WI 54911" at bounding box center [300, 262] width 87 height 14
type input "[PERSON_NAME] jacket"
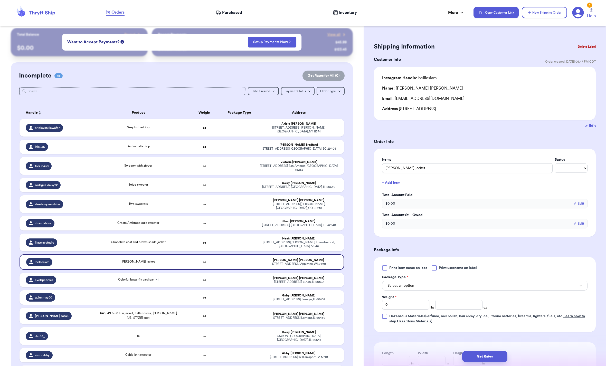
click at [436, 291] on button "Select an option" at bounding box center [484, 286] width 205 height 10
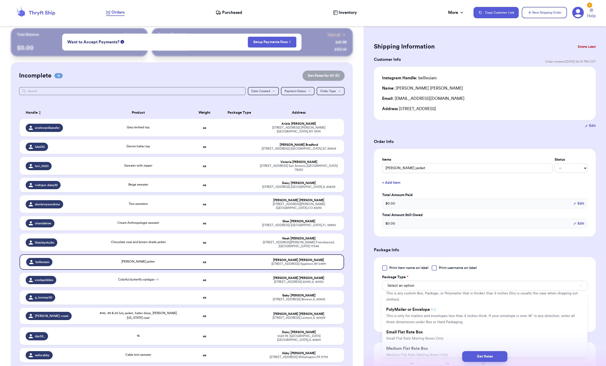
scroll to position [23, 0]
click at [411, 321] on span "This is only for mailers and envelopes less than 3 inches thick. If your envelo…" at bounding box center [480, 316] width 189 height 10
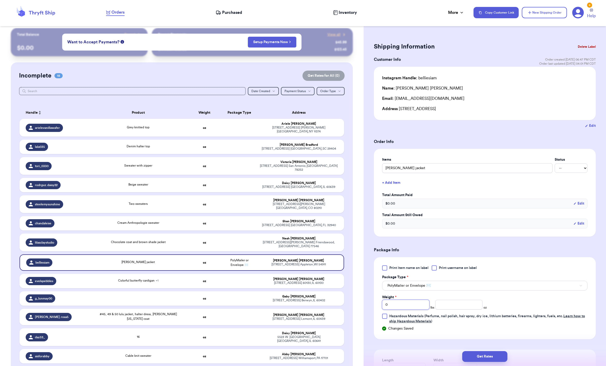
click at [409, 310] on input "0" at bounding box center [405, 305] width 47 height 10
type input "8"
click at [449, 310] on input "number" at bounding box center [458, 305] width 47 height 10
click at [394, 310] on input "8" at bounding box center [405, 305] width 47 height 10
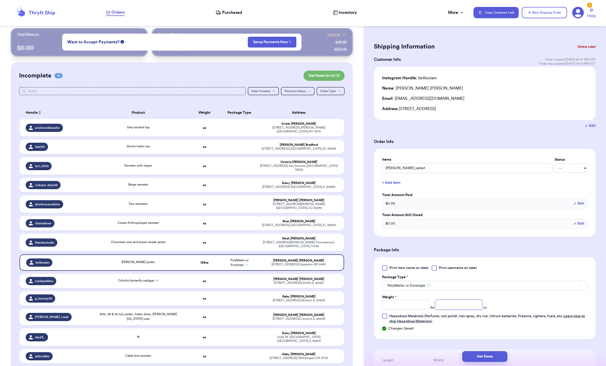
click at [446, 310] on input "number" at bounding box center [458, 305] width 47 height 10
type input "1"
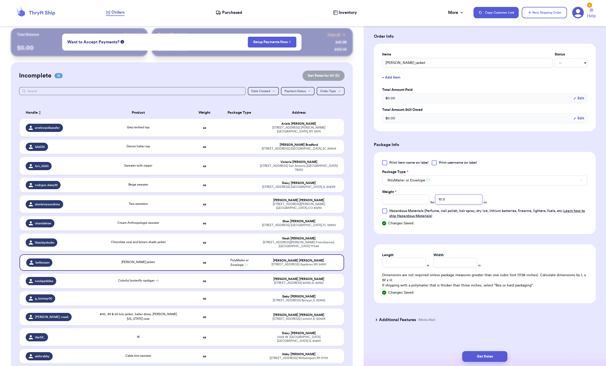
scroll to position [126, 0]
type input "10.5"
click at [394, 260] on input "Length" at bounding box center [404, 263] width 44 height 10
type input "8"
click at [458, 258] on input "Width *" at bounding box center [455, 263] width 44 height 10
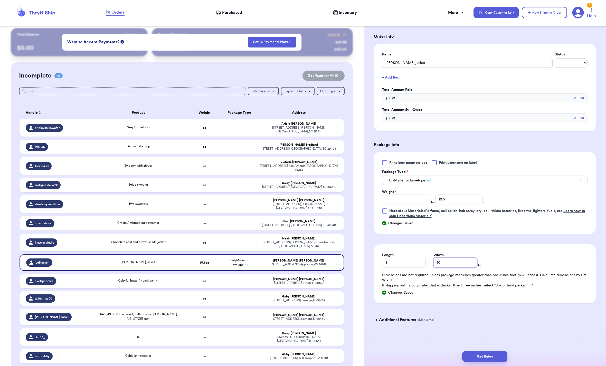
type input "10"
click at [475, 352] on button "Get Rates" at bounding box center [484, 356] width 45 height 11
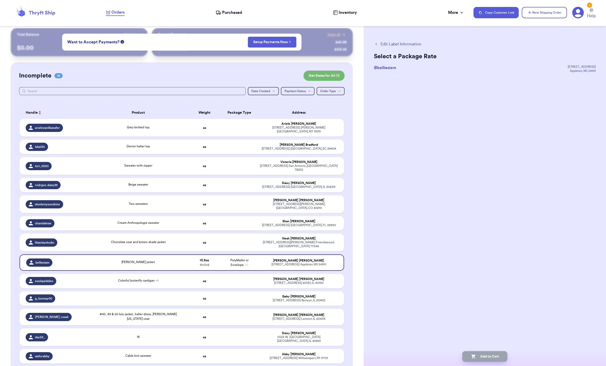
scroll to position [0, 0]
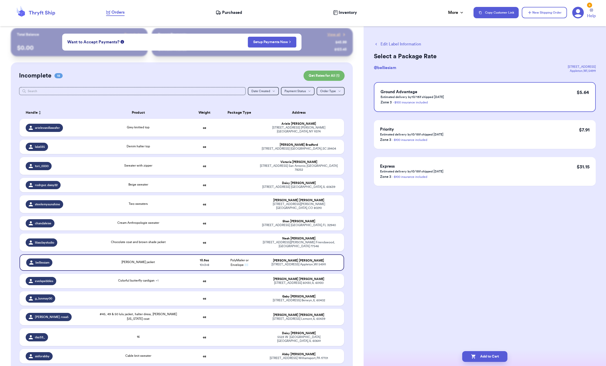
click at [478, 351] on button "Add to Cart" at bounding box center [484, 356] width 45 height 11
checkbox input "true"
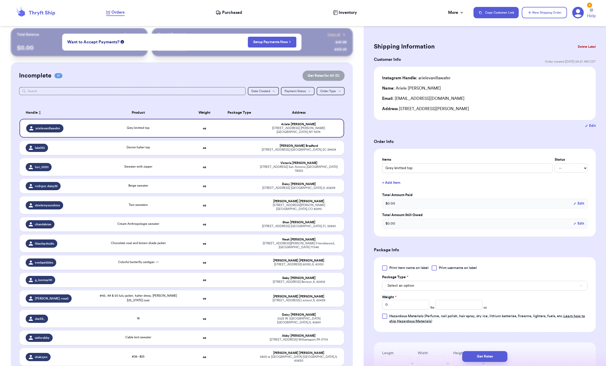
click at [327, 199] on div "Emma Steele" at bounding box center [299, 201] width 78 height 4
type input "Two sweaters"
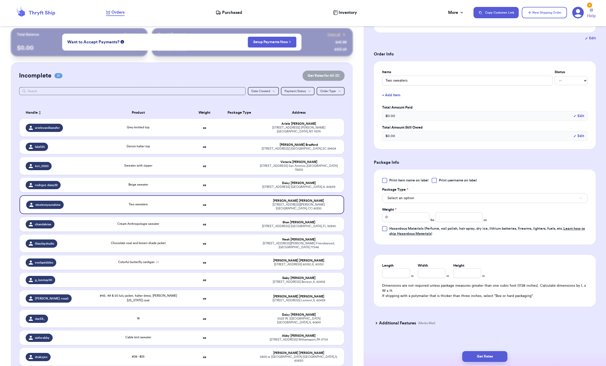
scroll to position [88, 0]
click at [445, 203] on button "Select an option" at bounding box center [484, 198] width 205 height 10
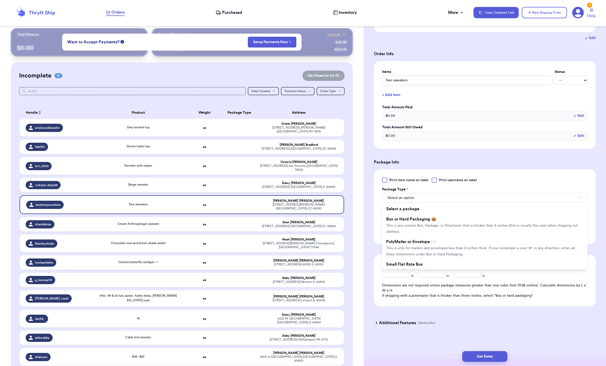
click at [456, 259] on li "PolyMailer or Envelope ✉️ This is only for mailers and envelopes less than 3 in…" at bounding box center [484, 248] width 205 height 23
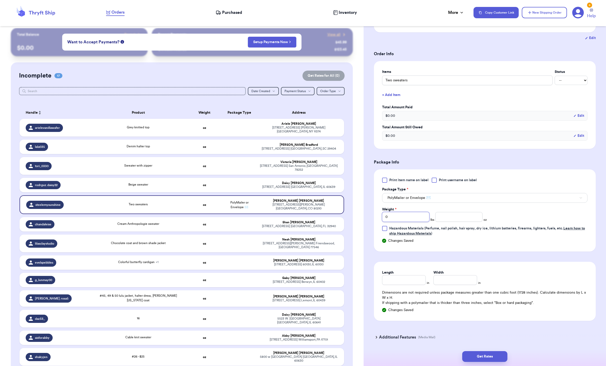
click at [413, 222] on input "0" at bounding box center [405, 217] width 47 height 10
type input "1"
click at [444, 235] on span "Hazardous Materials (Perfume, nail polish, hair spray, dry ice, lithium batteri…" at bounding box center [487, 231] width 196 height 9
click at [0, 0] on input "Hazardous Materials (Perfume, nail polish, hair spray, dry ice, lithium batteri…" at bounding box center [0, 0] width 0 height 0
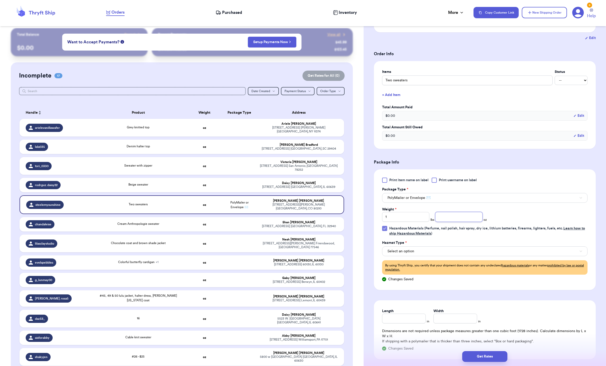
click at [454, 222] on input "number" at bounding box center [458, 217] width 47 height 10
click at [380, 234] on div "Print item name on label Print username on label Package Type * PolyMailer or E…" at bounding box center [485, 229] width 222 height 121
click at [387, 231] on div at bounding box center [384, 228] width 5 height 5
click at [0, 0] on input "Hazardous Materials (Perfume, nail polish, hair spray, dry ice, lithium batteri…" at bounding box center [0, 0] width 0 height 0
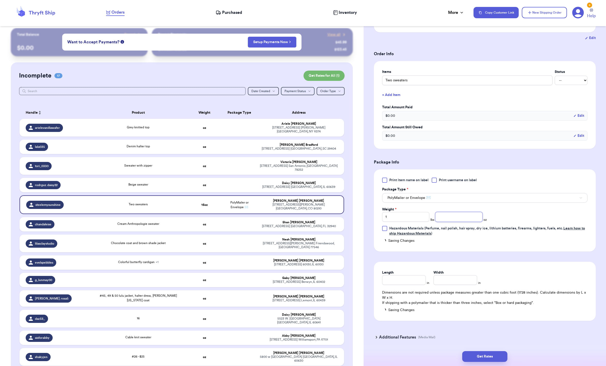
click at [439, 222] on input "number" at bounding box center [458, 217] width 47 height 10
type input "8.6"
click at [399, 285] on input "Length" at bounding box center [404, 280] width 44 height 10
type input "8"
click at [456, 305] on div "Dimensions are not required unless package measures greater than one cubic foot…" at bounding box center [484, 297] width 205 height 15
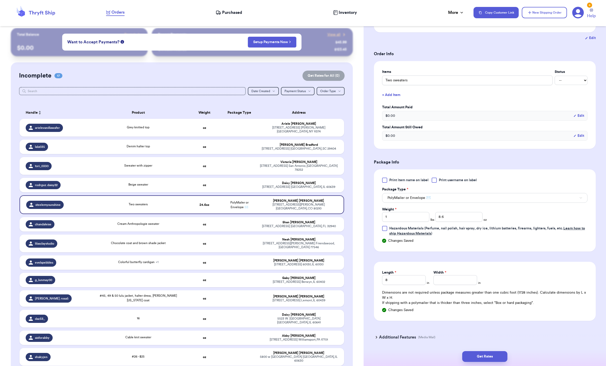
click at [444, 275] on label "Width *" at bounding box center [439, 272] width 13 height 5
click at [444, 285] on input "Width *" at bounding box center [455, 280] width 44 height 10
type input "10"
click at [479, 351] on button "Get Rates" at bounding box center [484, 356] width 45 height 11
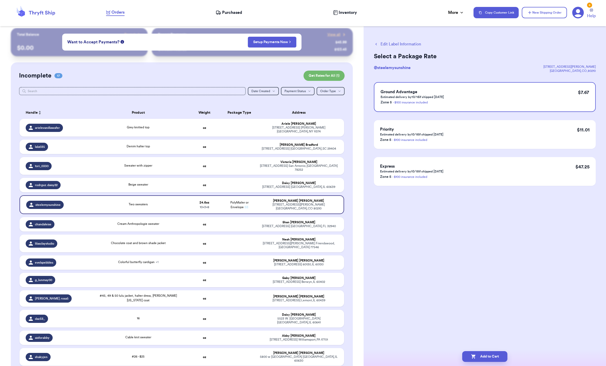
scroll to position [0, 0]
click at [484, 351] on button "Add to Cart" at bounding box center [484, 356] width 45 height 11
checkbox input "true"
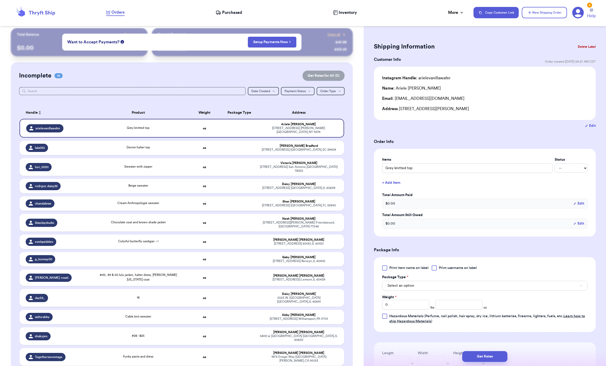
click at [256, 279] on td at bounding box center [239, 278] width 35 height 16
type input "#45, 49 & 50 lulu jacket, halter dress, [PERSON_NAME] [US_STATE] coat"
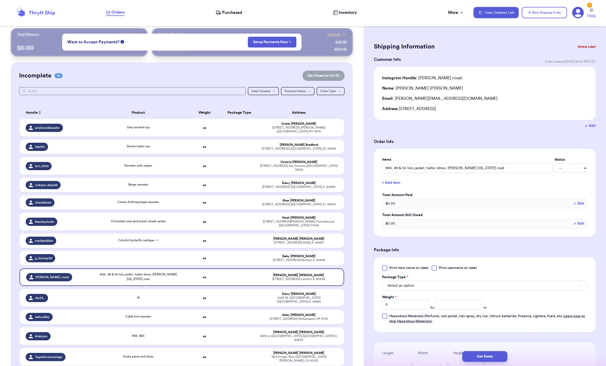
click at [404, 288] on span "Select an option" at bounding box center [400, 285] width 27 height 5
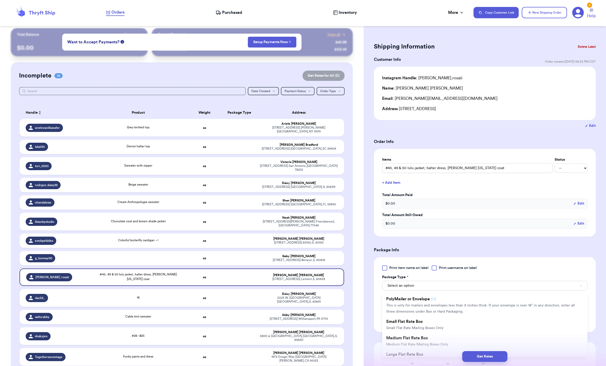
scroll to position [30, 0]
click at [416, 314] on span "This is only for mailers and envelopes less than 3 inches thick. If your envelo…" at bounding box center [480, 309] width 189 height 10
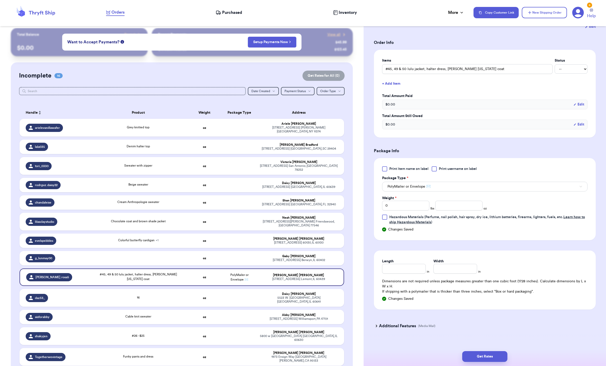
scroll to position [109, 0]
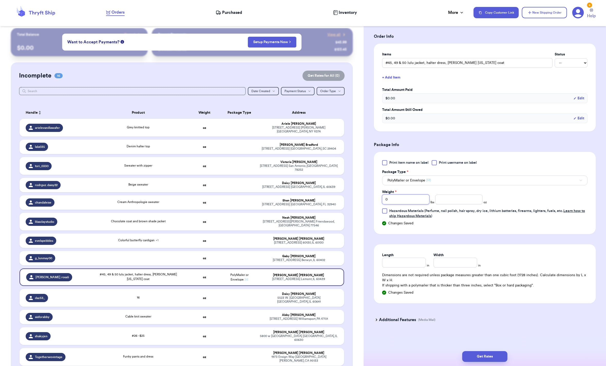
click at [410, 204] on input "0" at bounding box center [405, 200] width 47 height 10
type input "6"
click at [445, 185] on button "PolyMailer or Envelope ✉️" at bounding box center [484, 181] width 205 height 10
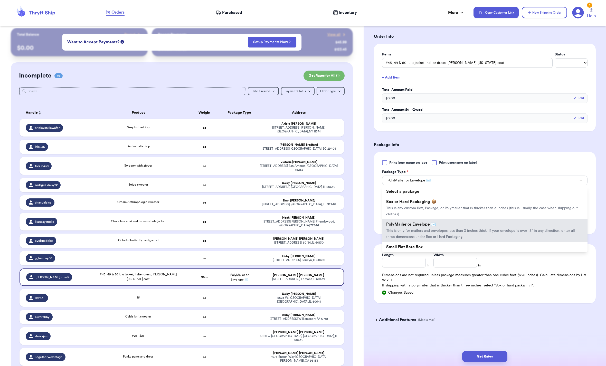
click at [449, 240] on li "PolyMailer or Envelope ✉️ This is only for mailers and envelopes less than 3 in…" at bounding box center [484, 230] width 205 height 23
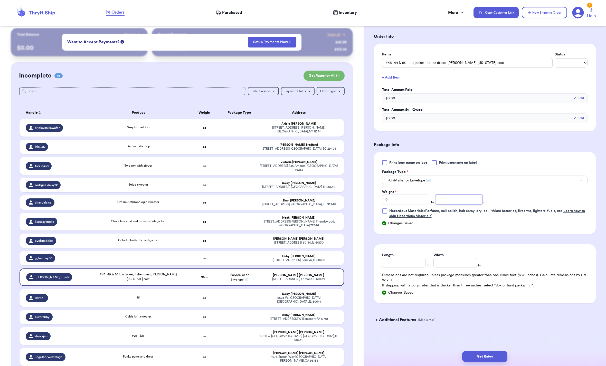
click at [453, 204] on input "number" at bounding box center [458, 200] width 47 height 10
type input "7"
click at [398, 267] on input "Length" at bounding box center [404, 263] width 44 height 10
type input "12"
click at [451, 267] on input "Width *" at bounding box center [455, 263] width 44 height 10
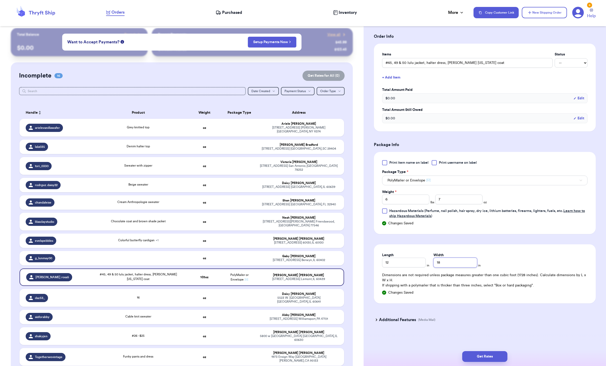
type input "18"
click at [482, 326] on div "Additional Features (Media Mail)" at bounding box center [482, 320] width 222 height 12
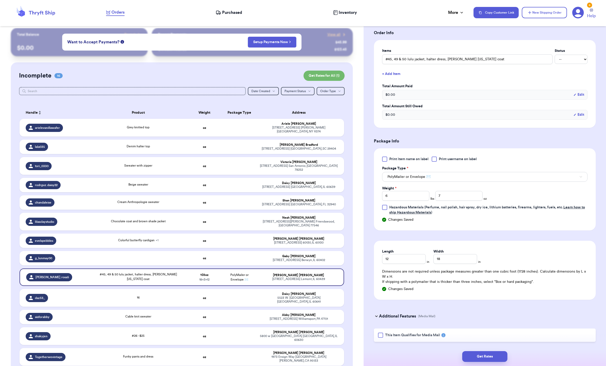
click at [483, 351] on button "Get Rates" at bounding box center [484, 356] width 45 height 11
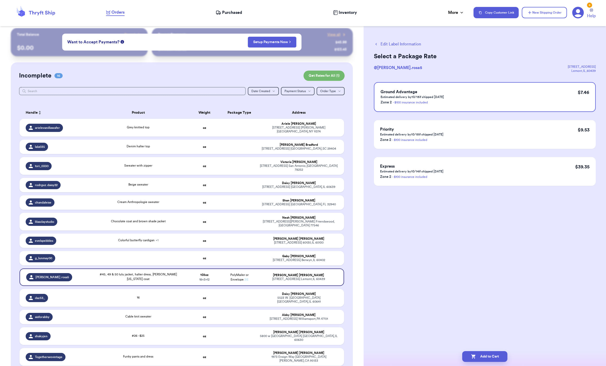
click at [482, 351] on button "Add to Cart" at bounding box center [484, 356] width 45 height 11
checkbox input "true"
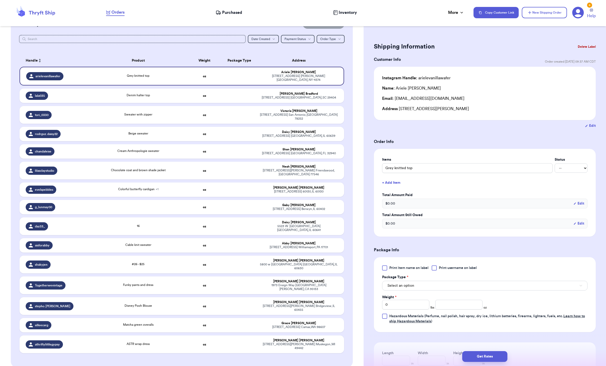
scroll to position [55, 0]
click at [252, 167] on td at bounding box center [239, 171] width 35 height 18
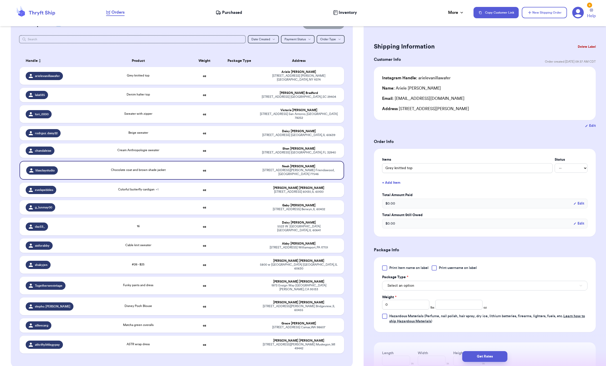
type input "Chocolate coat and brown shade jacket"
click at [456, 291] on button "Select an option" at bounding box center [484, 286] width 205 height 10
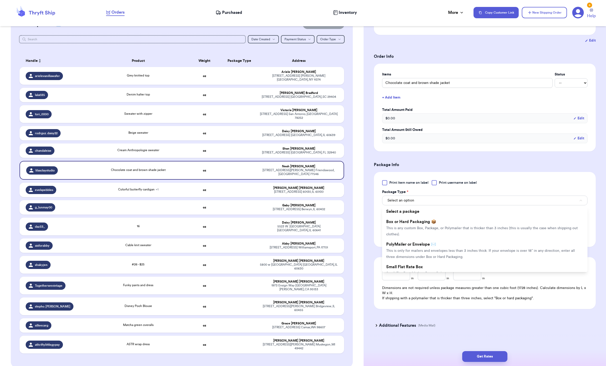
scroll to position [91, 0]
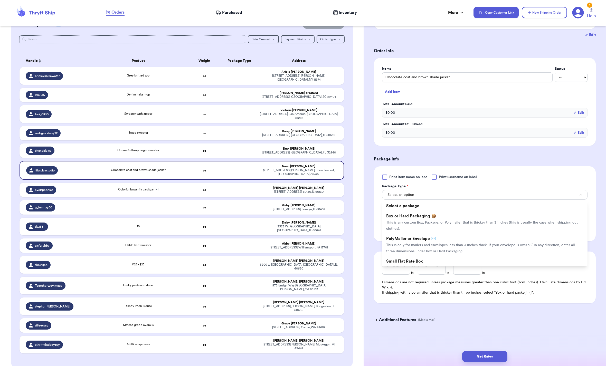
click at [455, 253] on span "This is only for mailers and envelopes less than 3 inches thick. If your envelo…" at bounding box center [480, 248] width 189 height 10
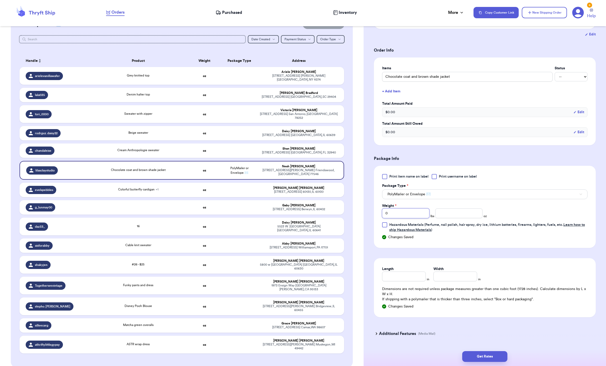
click at [395, 218] on input "0" at bounding box center [405, 213] width 47 height 10
type input "4"
click at [441, 199] on button "PolyMailer or Envelope ✉️" at bounding box center [484, 194] width 205 height 10
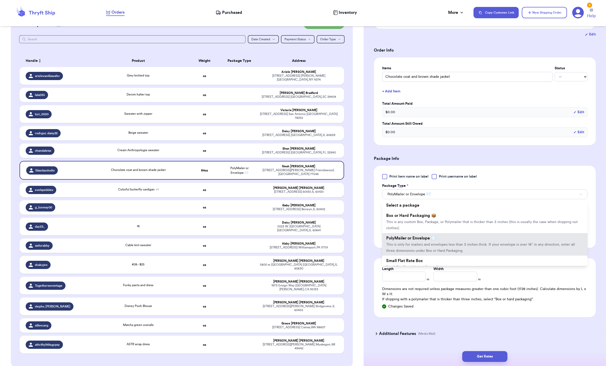
click at [462, 252] on li "PolyMailer or Envelope ✉️ This is only for mailers and envelopes less than 3 in…" at bounding box center [484, 244] width 205 height 23
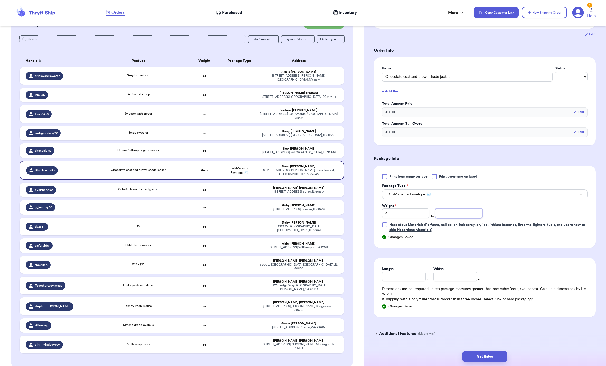
click at [452, 218] on input "number" at bounding box center [458, 213] width 47 height 10
type input "13.3"
click at [402, 281] on input "Length" at bounding box center [404, 277] width 44 height 10
type input "10"
click at [443, 281] on input "Width *" at bounding box center [455, 277] width 44 height 10
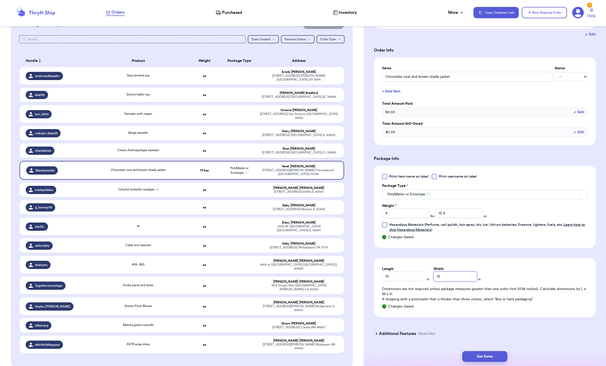
type input "12"
click at [482, 351] on button "Get Rates" at bounding box center [484, 356] width 45 height 11
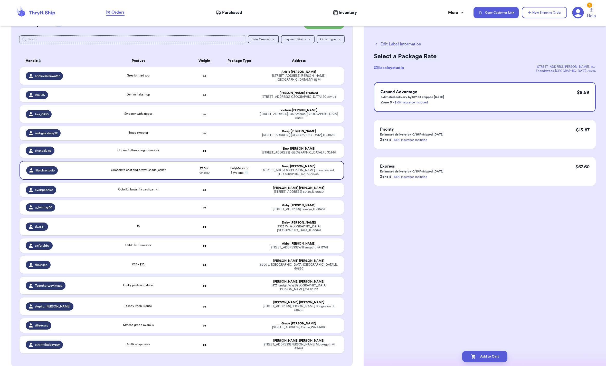
click at [483, 351] on button "Add to Cart" at bounding box center [484, 356] width 45 height 11
checkbox input "true"
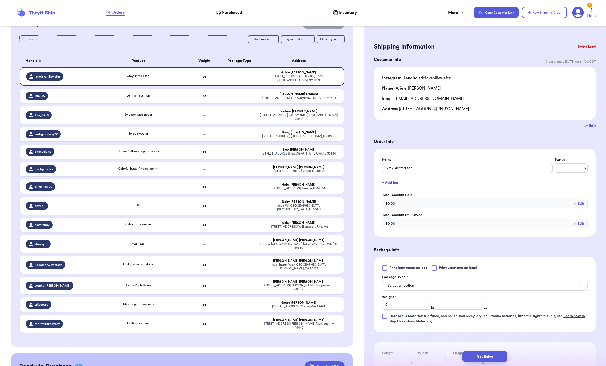
click at [324, 130] on div "Daisy Rodriguez" at bounding box center [299, 132] width 78 height 4
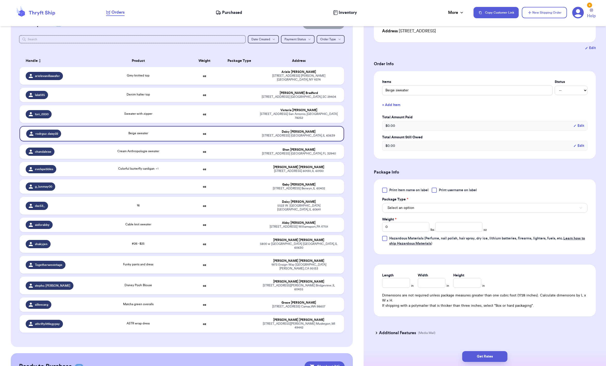
scroll to position [80, 0]
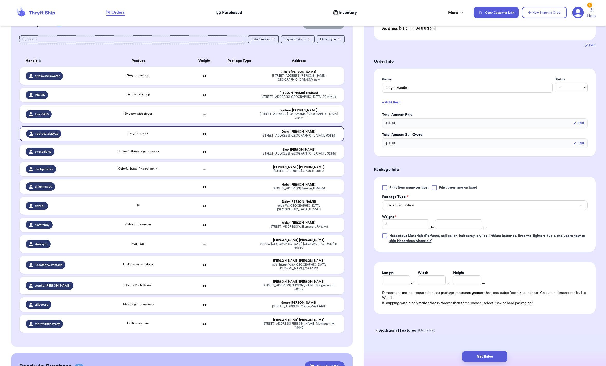
click at [455, 210] on button "Select an option" at bounding box center [484, 205] width 205 height 10
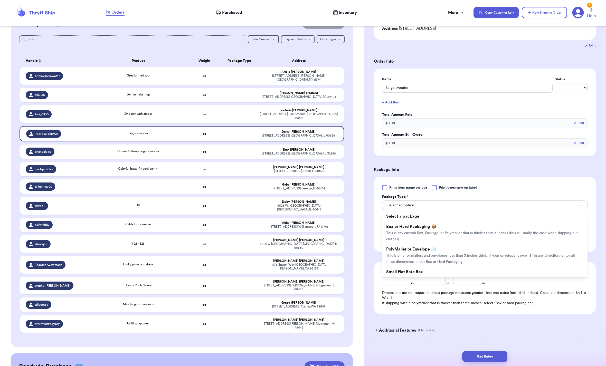
click at [463, 264] on span "This is only for mailers and envelopes less than 3 inches thick. If your envelo…" at bounding box center [480, 259] width 189 height 10
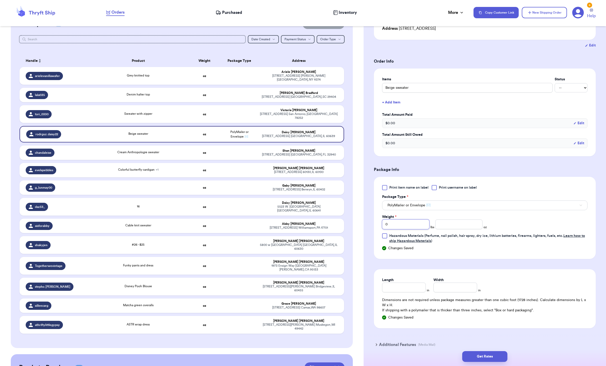
click at [399, 229] on input "0" at bounding box center [405, 224] width 47 height 10
click at [457, 229] on input "number" at bounding box center [458, 224] width 47 height 10
click at [408, 292] on input "Length" at bounding box center [404, 288] width 44 height 10
click at [451, 292] on input "Width *" at bounding box center [455, 288] width 44 height 10
click at [485, 351] on button "Get Rates" at bounding box center [484, 356] width 45 height 11
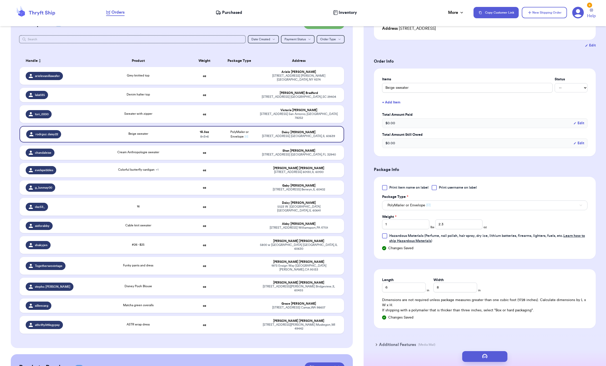
scroll to position [0, 0]
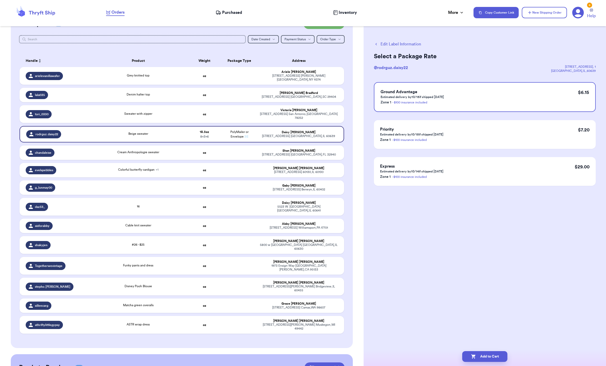
click at [486, 351] on button "Add to Cart" at bounding box center [484, 356] width 45 height 11
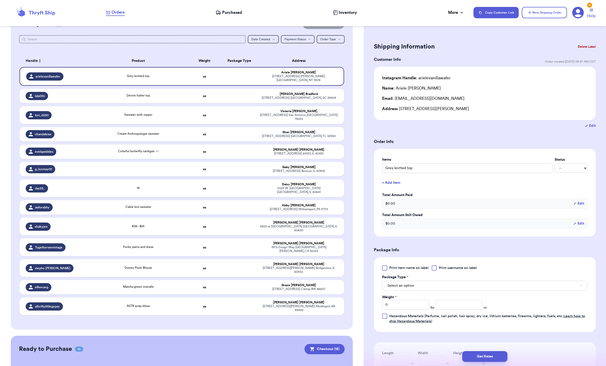
click at [164, 93] on div "Denim halter top" at bounding box center [137, 96] width 91 height 6
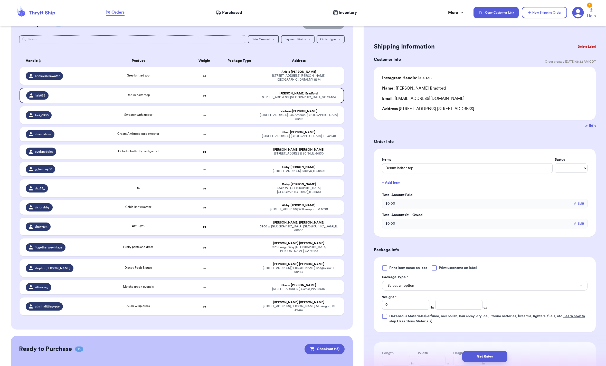
click at [154, 88] on td "Denim halter top" at bounding box center [138, 95] width 98 height 15
click at [452, 291] on button "Select an option" at bounding box center [484, 286] width 205 height 10
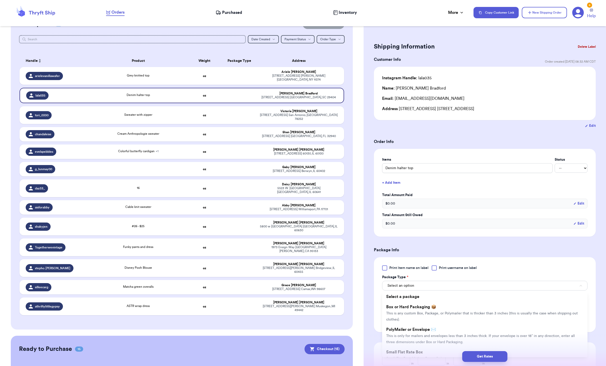
click at [419, 324] on li "Box or Hard Packaging 📦 This is any custom Box, Package, or Polymailer that is …" at bounding box center [484, 313] width 205 height 23
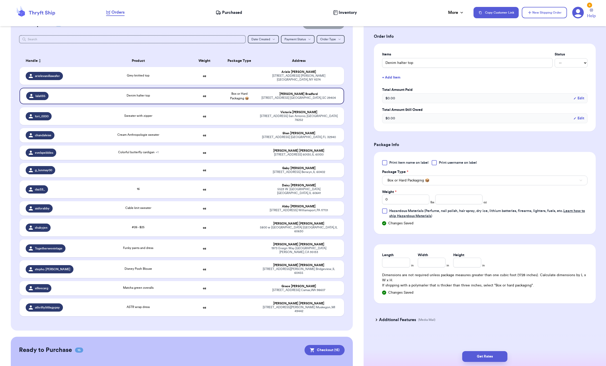
scroll to position [126, 0]
click at [412, 195] on input "0" at bounding box center [405, 200] width 47 height 10
click at [442, 195] on input "number" at bounding box center [458, 200] width 47 height 10
click at [400, 258] on input "Length" at bounding box center [396, 263] width 28 height 10
click at [461, 263] on input "Height *" at bounding box center [467, 263] width 28 height 10
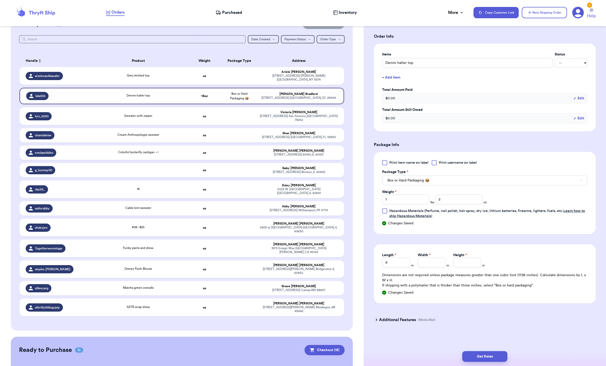
click at [411, 176] on button "Box or Hard Packaging 📦" at bounding box center [484, 181] width 205 height 10
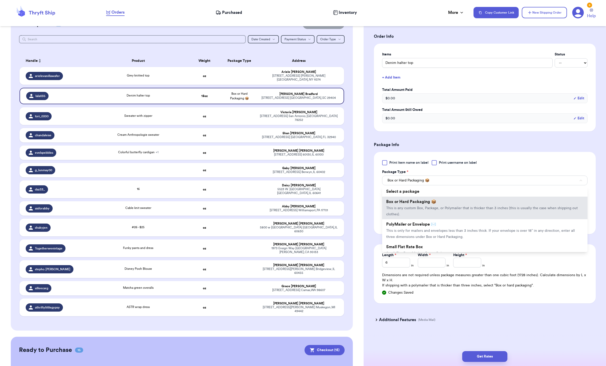
click at [431, 229] on span "This is only for mailers and envelopes less than 3 inches thick. If your envelo…" at bounding box center [480, 234] width 189 height 10
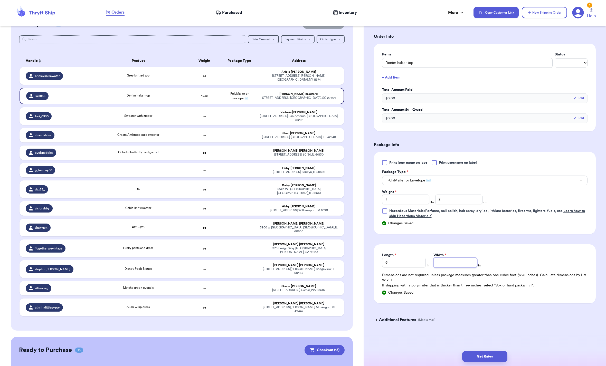
click at [450, 258] on input "Width *" at bounding box center [455, 263] width 44 height 10
click at [398, 258] on input "6" at bounding box center [404, 263] width 44 height 10
click at [455, 258] on input "Width *" at bounding box center [455, 263] width 44 height 10
click at [481, 351] on button "Get Rates" at bounding box center [484, 356] width 45 height 11
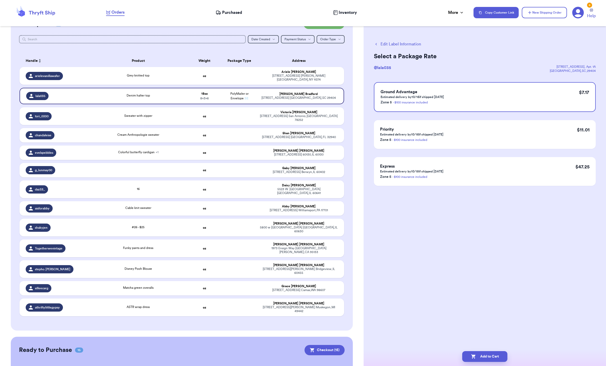
click at [488, 351] on button "Add to Cart" at bounding box center [484, 356] width 45 height 11
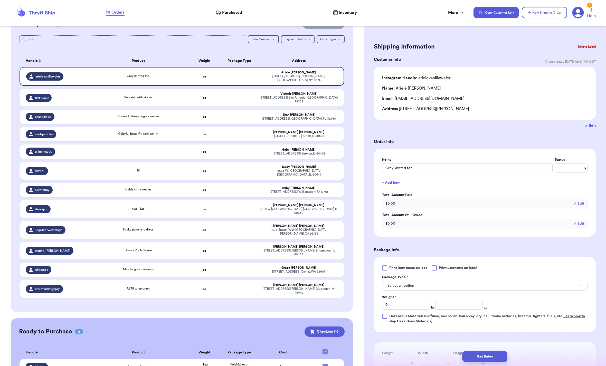
click at [145, 89] on td "Sweater with zipper" at bounding box center [138, 98] width 98 height 18
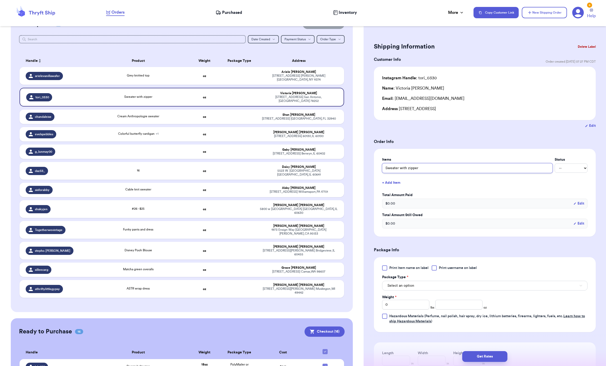
click at [438, 173] on input "Sweater with zipper" at bounding box center [467, 168] width 170 height 10
click at [465, 188] on button "+ Add Item" at bounding box center [484, 182] width 209 height 11
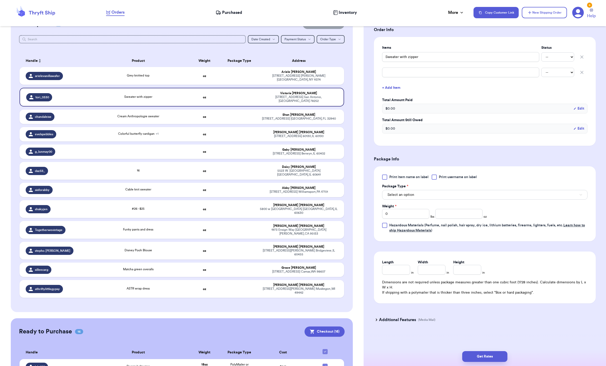
scroll to position [129, 0]
click at [467, 190] on button "Select an option" at bounding box center [484, 195] width 205 height 10
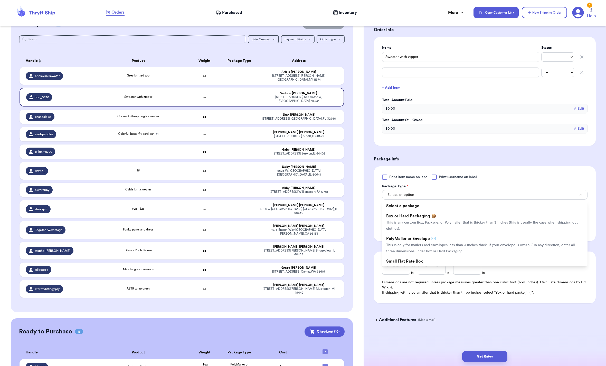
click at [437, 243] on span "This is only for mailers and envelopes less than 3 inches thick. If your envelo…" at bounding box center [480, 248] width 189 height 10
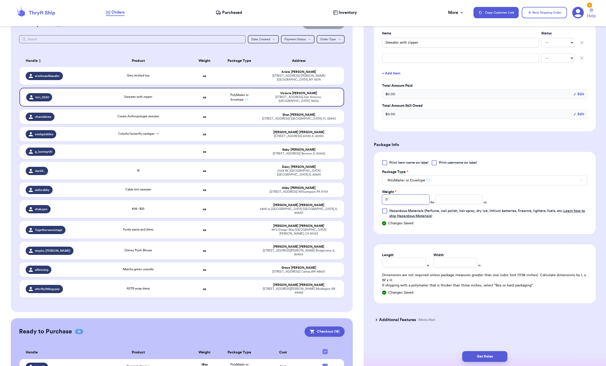
click at [406, 204] on input "0" at bounding box center [405, 200] width 47 height 10
click at [457, 204] on input "number" at bounding box center [458, 200] width 47 height 10
click at [394, 267] on input "Length" at bounding box center [404, 263] width 44 height 10
click at [449, 267] on input "Width *" at bounding box center [455, 263] width 44 height 10
click at [480, 326] on div "Additional Features (Media Mail)" at bounding box center [482, 320] width 222 height 12
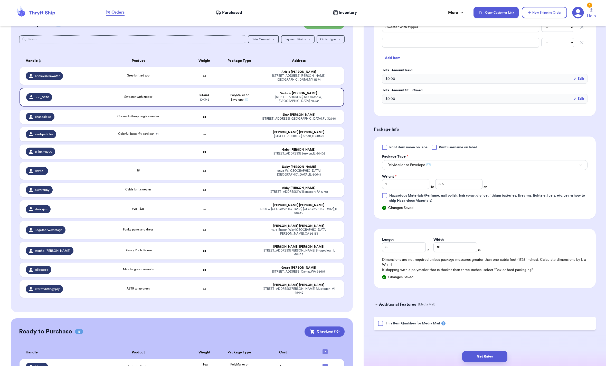
scroll to position [163, 0]
click at [479, 351] on button "Get Rates" at bounding box center [484, 356] width 45 height 11
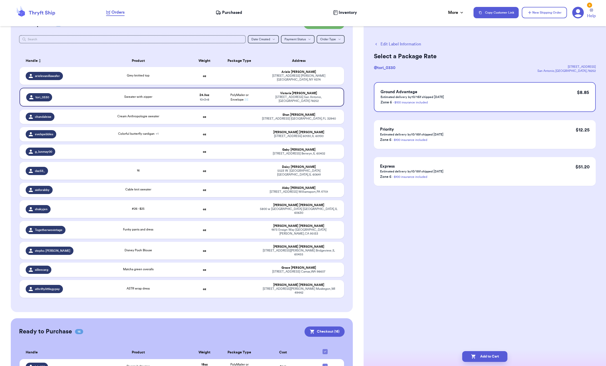
scroll to position [0, 0]
click at [492, 351] on button "Add to Cart" at bounding box center [484, 356] width 45 height 11
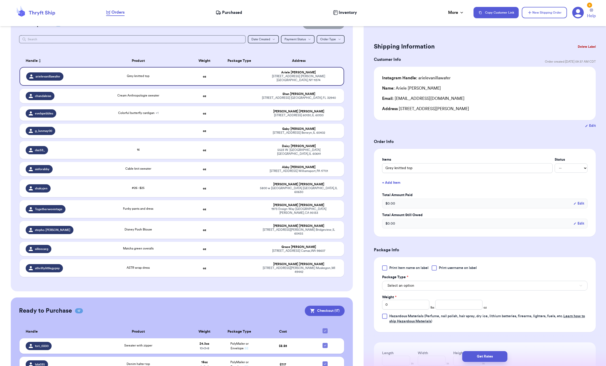
click at [284, 74] on div "9960 63rd Rd Rego Park , NY 11374" at bounding box center [299, 78] width 78 height 8
click at [446, 291] on button "Select an option" at bounding box center [484, 286] width 205 height 10
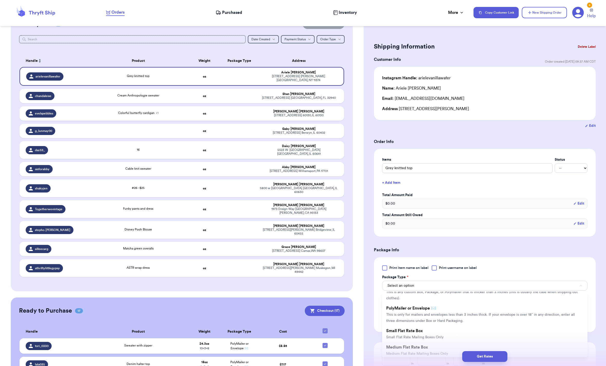
scroll to position [20, 0]
click at [433, 311] on span "PolyMailer or Envelope ✉️" at bounding box center [411, 309] width 50 height 4
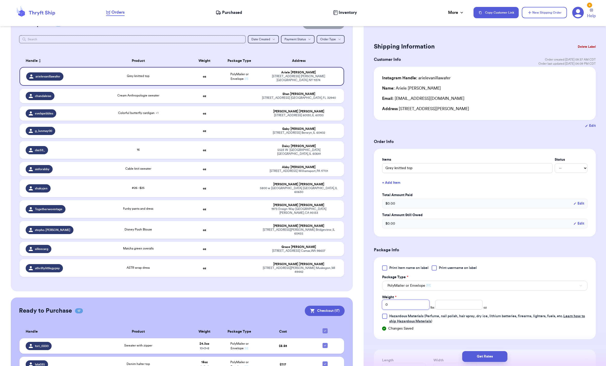
click at [409, 310] on input "0" at bounding box center [405, 305] width 47 height 10
click at [456, 310] on input "number" at bounding box center [458, 305] width 47 height 10
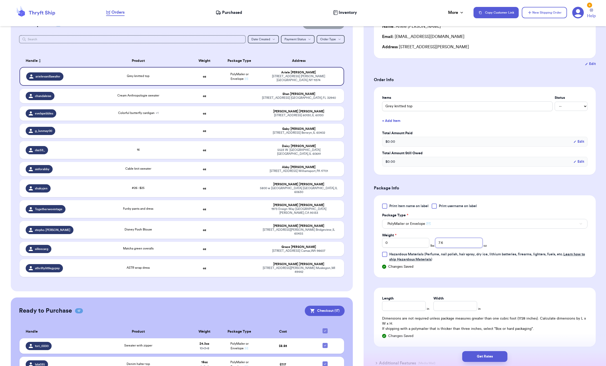
scroll to position [73, 0]
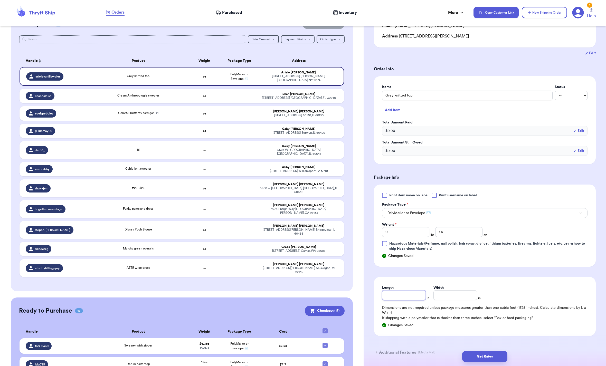
click at [400, 300] on input "Length" at bounding box center [404, 295] width 44 height 10
click at [445, 300] on input "Width *" at bounding box center [455, 295] width 44 height 10
click at [474, 351] on button "Get Rates" at bounding box center [484, 356] width 45 height 11
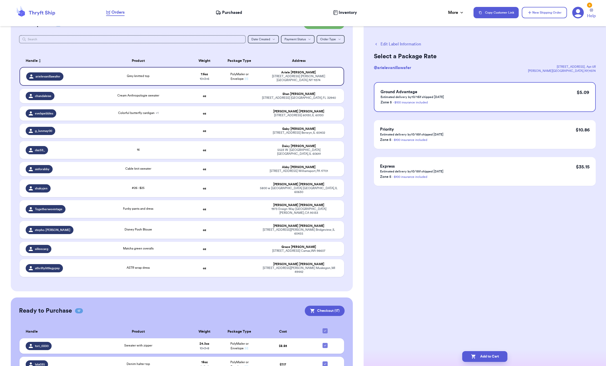
scroll to position [0, 0]
click at [484, 351] on button "Add to Cart" at bounding box center [484, 356] width 45 height 11
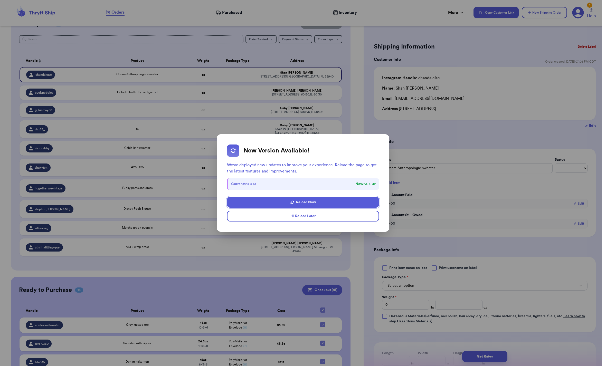
click at [314, 216] on button "I'll Reload Later" at bounding box center [303, 216] width 152 height 11
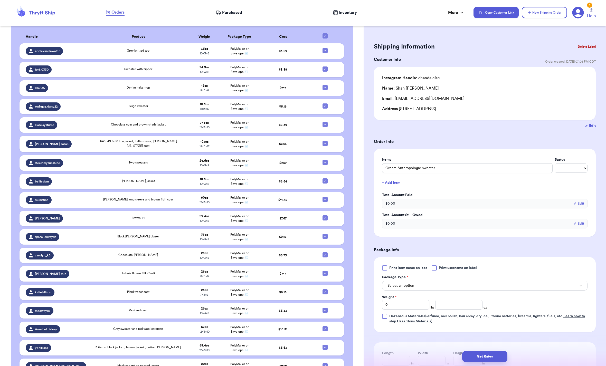
scroll to position [253, 0]
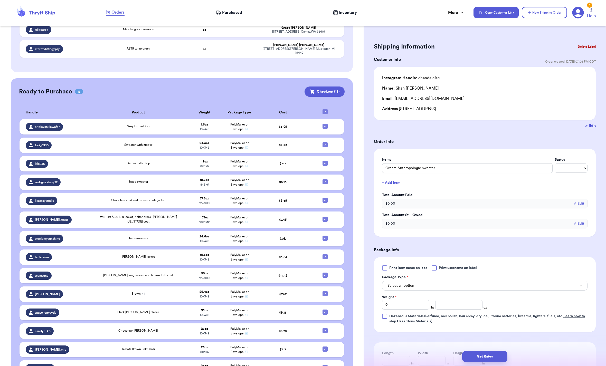
click at [320, 87] on button "Checkout ( 18 )" at bounding box center [324, 92] width 40 height 10
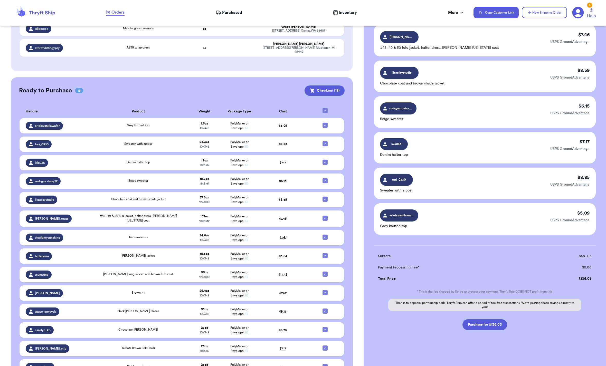
click at [479, 324] on button "Purchase for $136.03" at bounding box center [484, 324] width 45 height 11
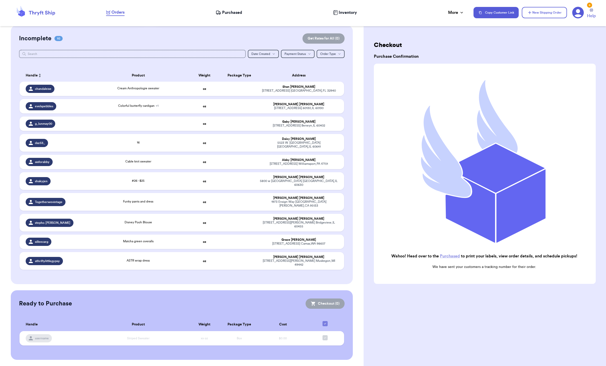
scroll to position [31, 0]
